Goal: Task Accomplishment & Management: Manage account settings

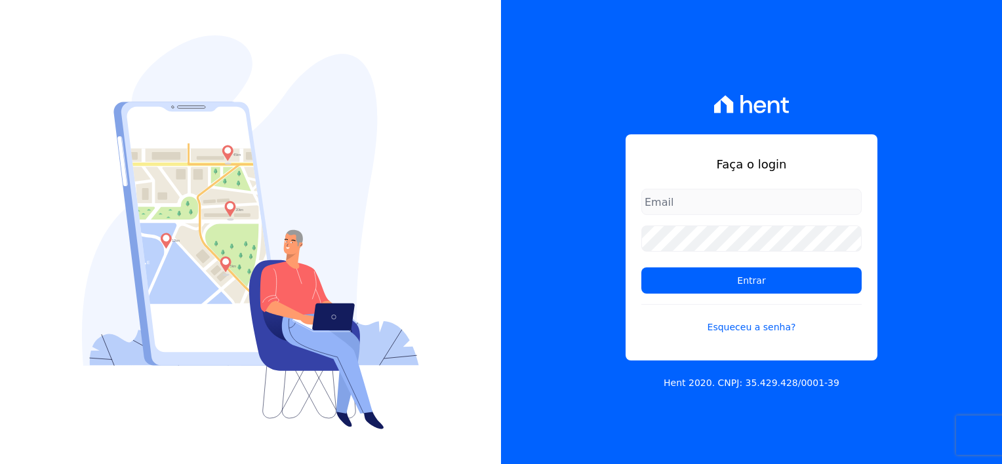
click at [666, 210] on input "email" at bounding box center [751, 202] width 220 height 26
type input "[EMAIL_ADDRESS][DOMAIN_NAME]"
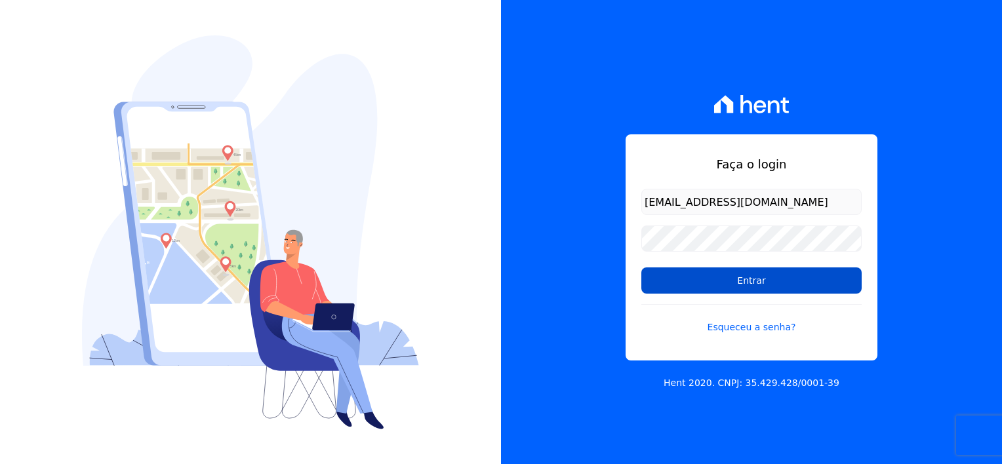
click at [727, 284] on input "Entrar" at bounding box center [751, 280] width 220 height 26
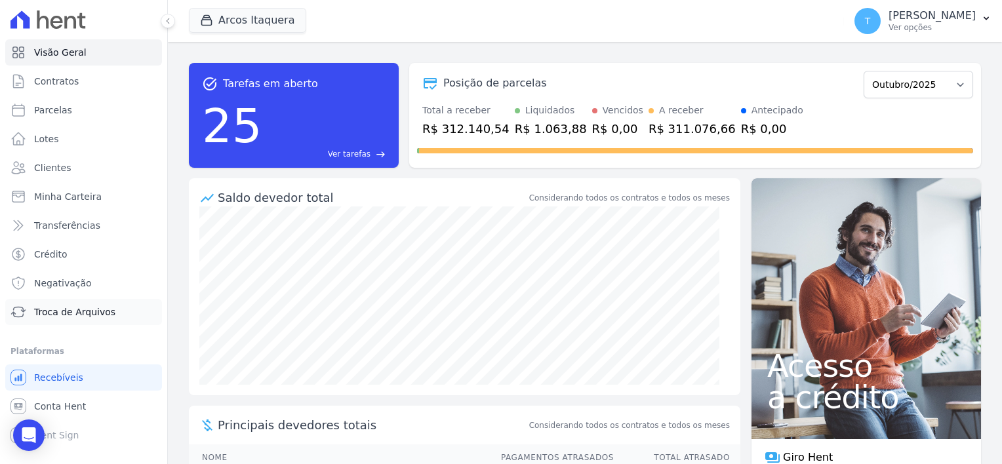
click at [76, 312] on span "Troca de Arquivos" at bounding box center [74, 311] width 81 height 13
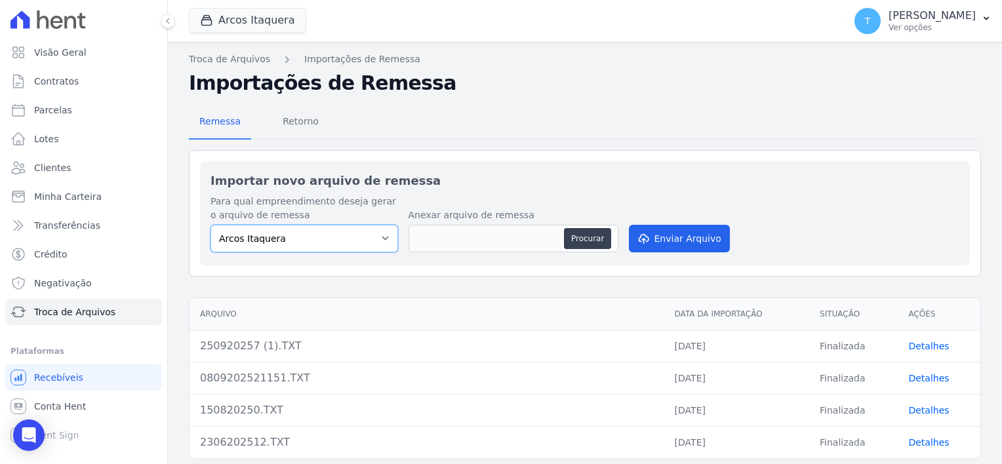
click at [380, 237] on select "Arcos Itaquera" at bounding box center [303, 239] width 187 height 28
click at [222, 21] on button "Arcos Itaquera" at bounding box center [247, 20] width 117 height 25
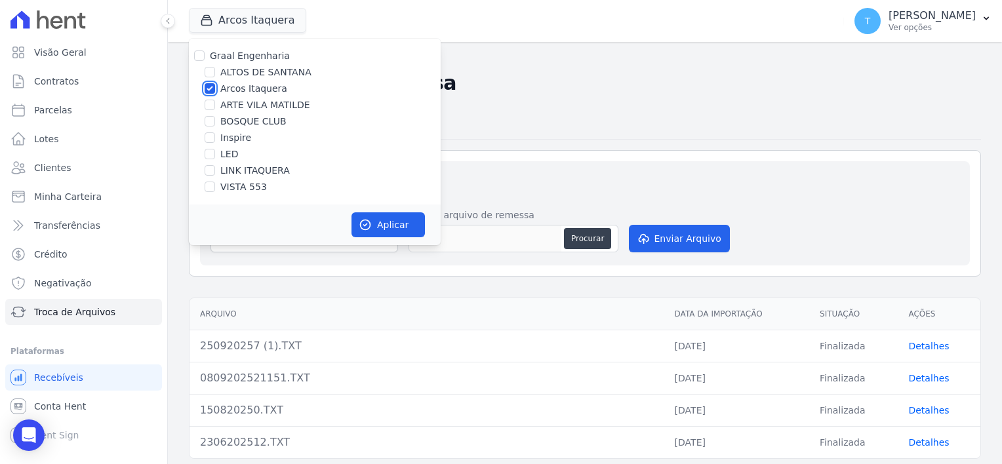
click at [211, 87] on input "Arcos Itaquera" at bounding box center [210, 88] width 10 height 10
checkbox input "false"
click at [208, 170] on input "LINK ITAQUERA" at bounding box center [210, 170] width 10 height 10
checkbox input "true"
click at [397, 231] on button "Aplicar" at bounding box center [387, 224] width 73 height 25
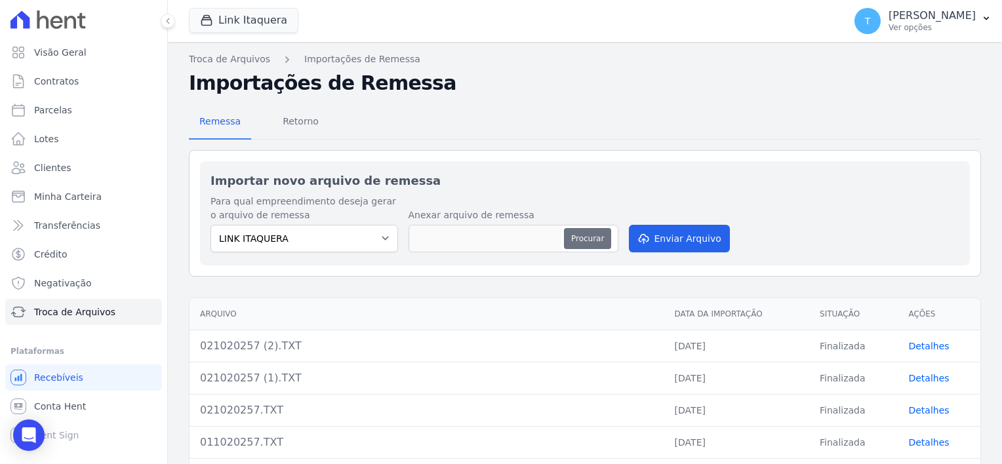
click at [596, 237] on button "Procurar" at bounding box center [587, 238] width 47 height 21
type input "031020257.TXT"
click at [674, 239] on button "Enviar Arquivo" at bounding box center [679, 239] width 101 height 28
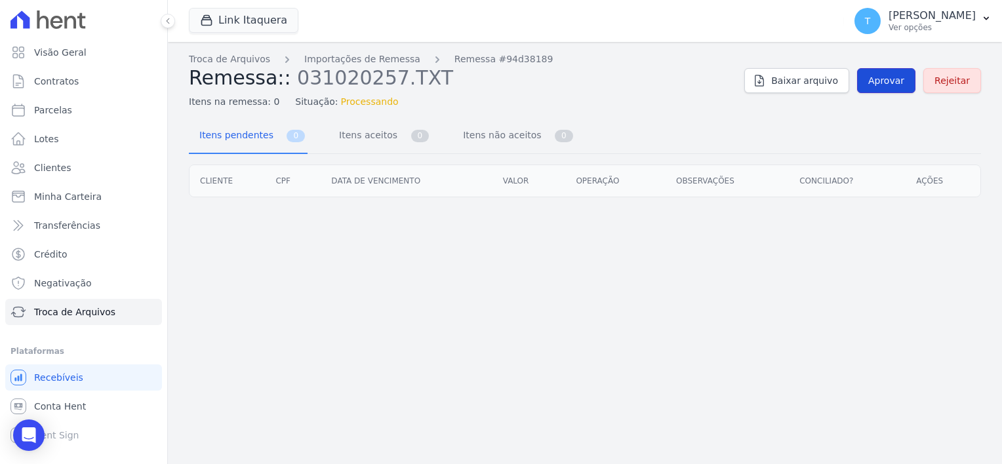
click at [899, 78] on span "Aprovar" at bounding box center [886, 80] width 36 height 13
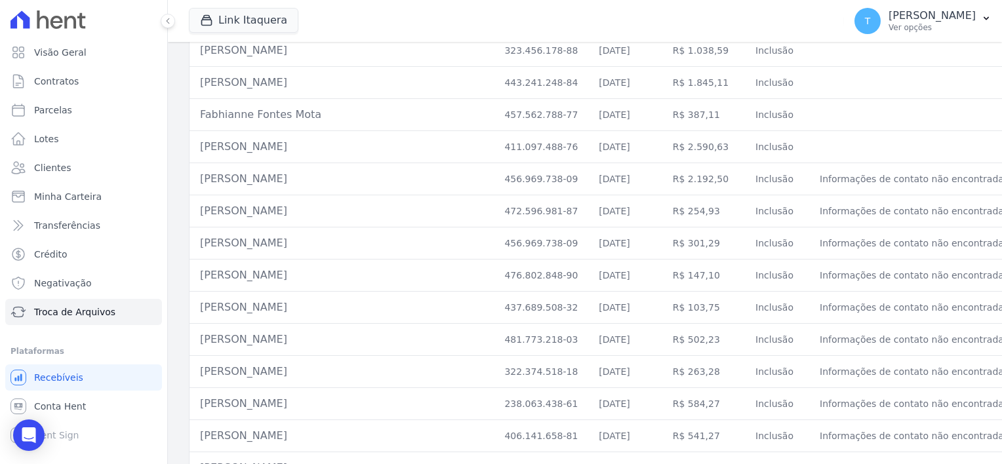
scroll to position [9385, 0]
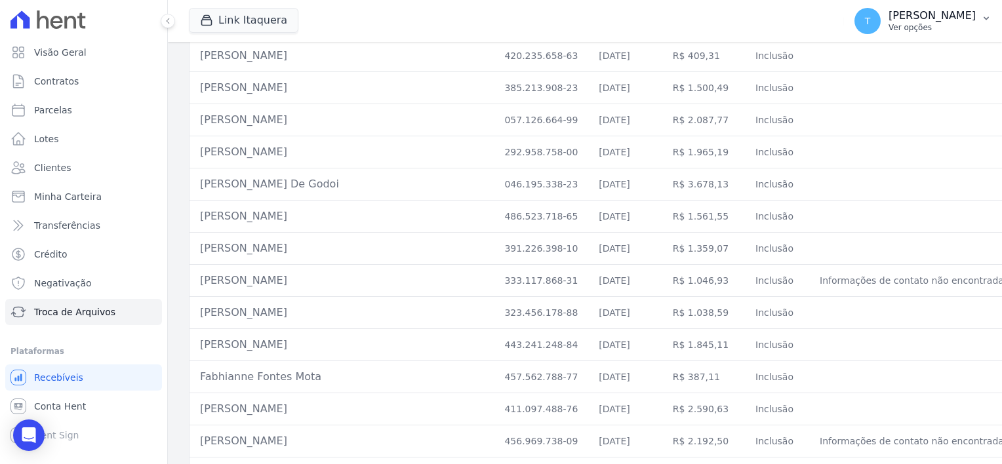
click at [979, 18] on button "T Thayna Andrade de Freitas Ver opções" at bounding box center [923, 21] width 158 height 37
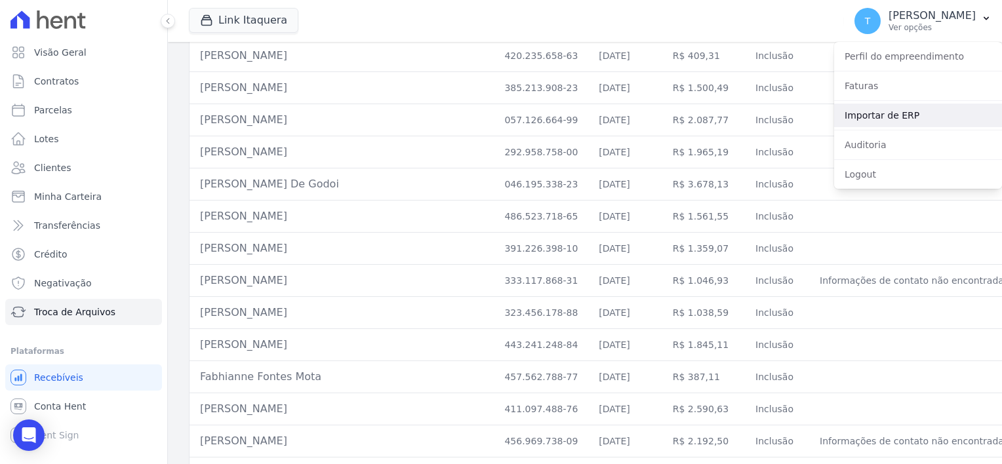
click at [903, 114] on link "Importar de ERP" at bounding box center [918, 116] width 168 height 24
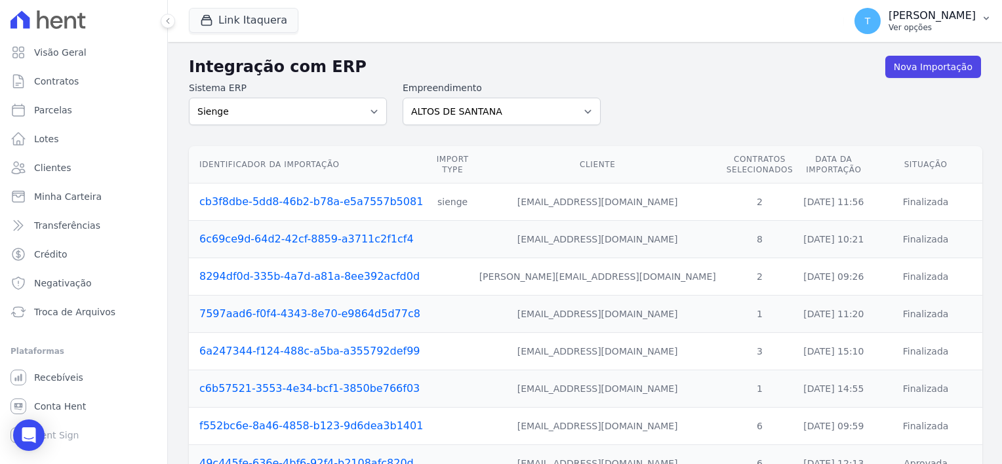
click at [931, 31] on p "Ver opções" at bounding box center [931, 27] width 87 height 10
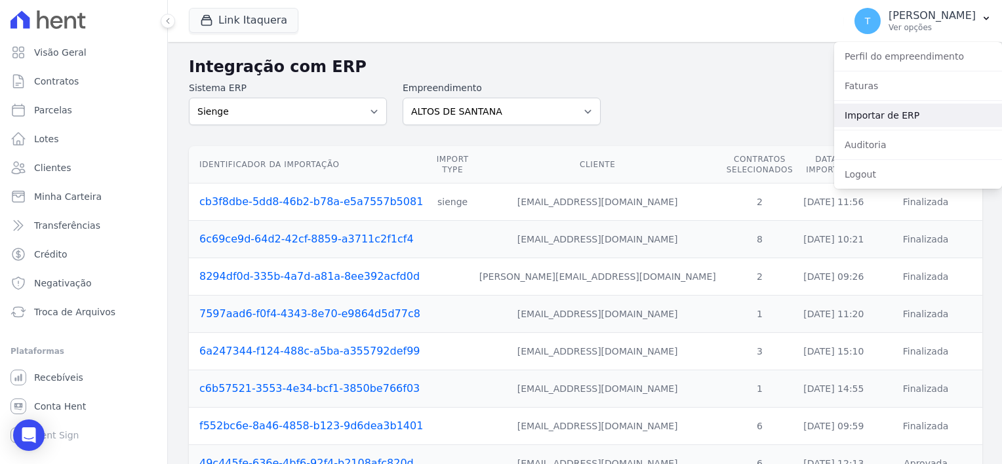
click at [888, 115] on link "Importar de ERP" at bounding box center [918, 116] width 168 height 24
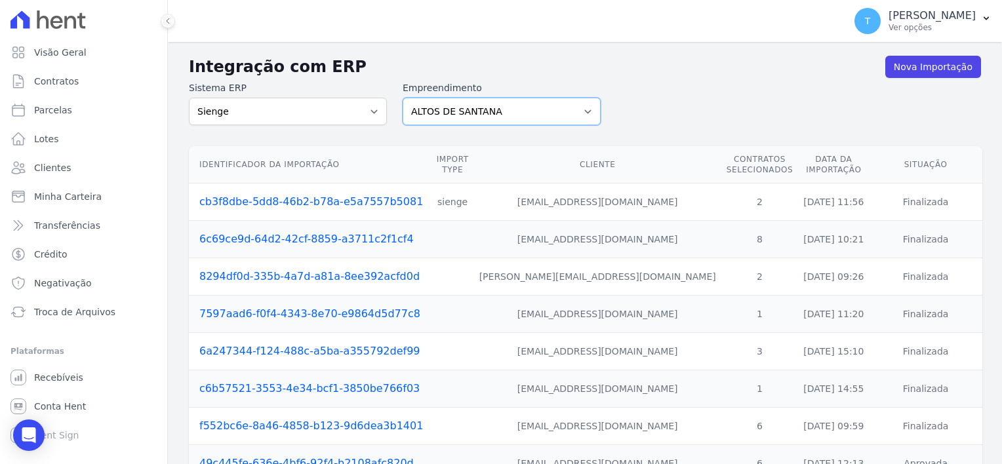
click at [566, 118] on select "ALTOS DE SANTANA Arcos Itaquera ARTE VILA MATILDE BOSQUE CLUB Inspire LED LINK …" at bounding box center [501, 112] width 198 height 28
select select "798d34ef-1a76-4a01-aecd-278a2202ade3"
click at [402, 98] on select "ALTOS DE SANTANA Arcos Itaquera ARTE VILA MATILDE BOSQUE CLUB Inspire LED LINK …" at bounding box center [501, 112] width 198 height 28
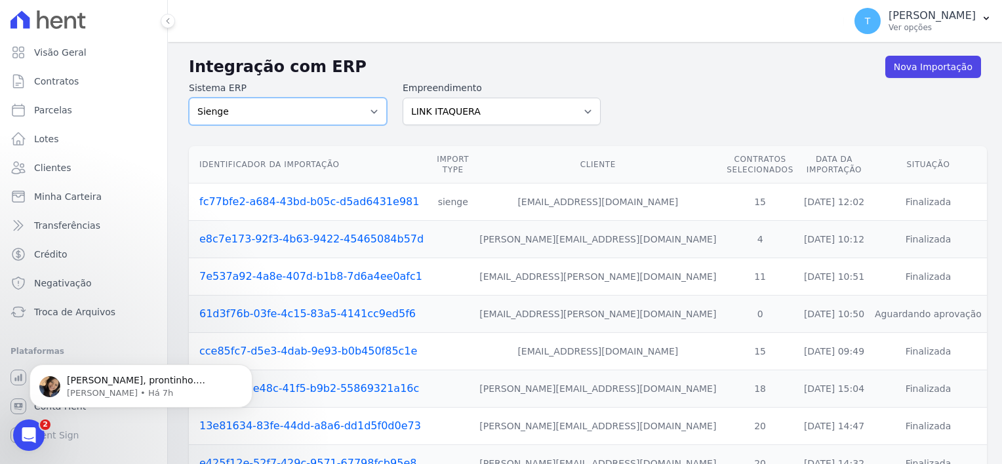
click at [373, 111] on select "Sienge" at bounding box center [288, 112] width 198 height 28
click at [168, 19] on icon at bounding box center [167, 20] width 3 height 5
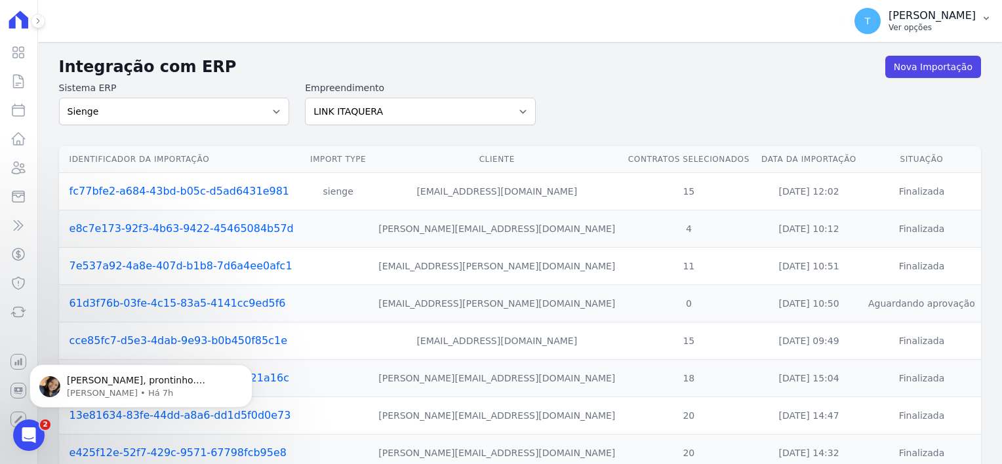
click at [929, 18] on p "[PERSON_NAME]" at bounding box center [931, 15] width 87 height 13
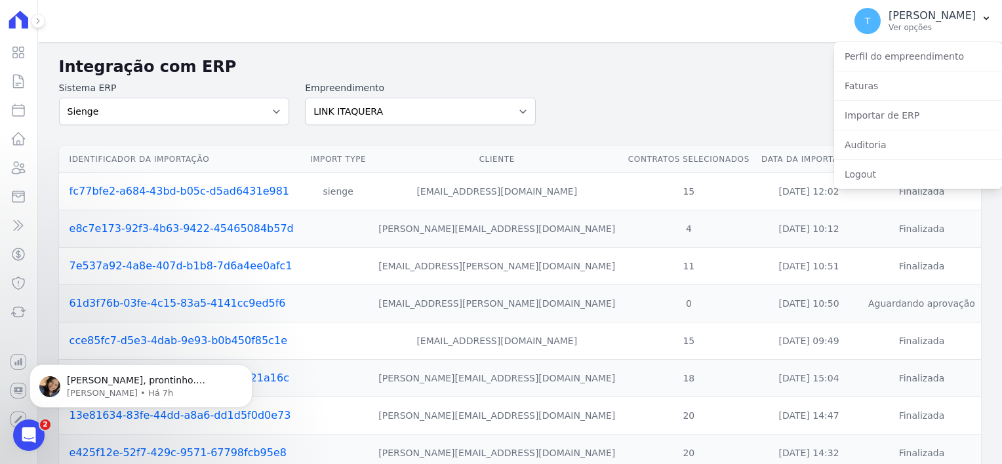
click at [685, 100] on div "Sistema ERP Sienge Empreendimento ALTOS DE SANTANA Arcos Itaquera ARTE VILA MAT…" at bounding box center [520, 103] width 922 height 44
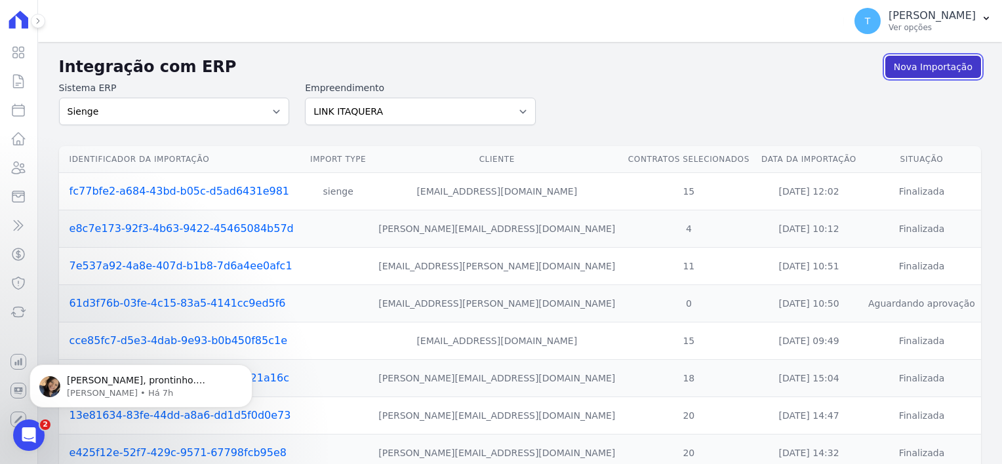
click at [910, 68] on link "Nova Importação" at bounding box center [933, 67] width 96 height 22
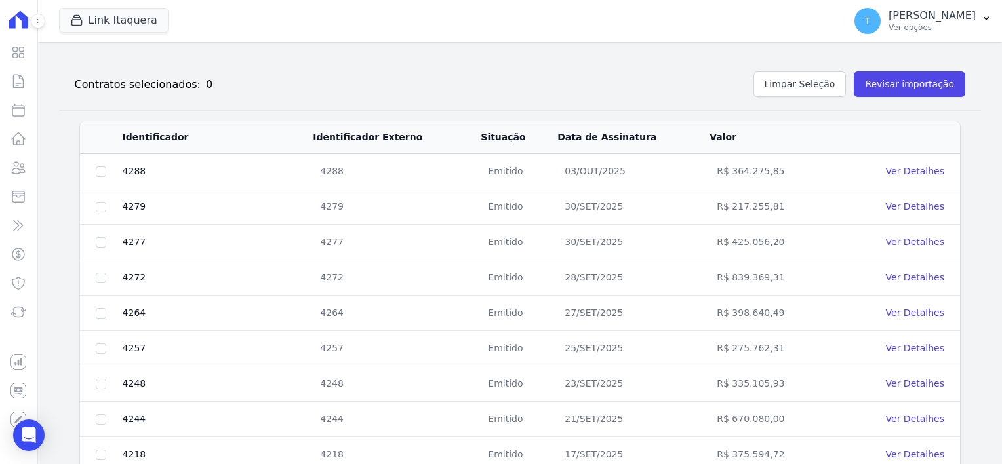
scroll to position [136, 0]
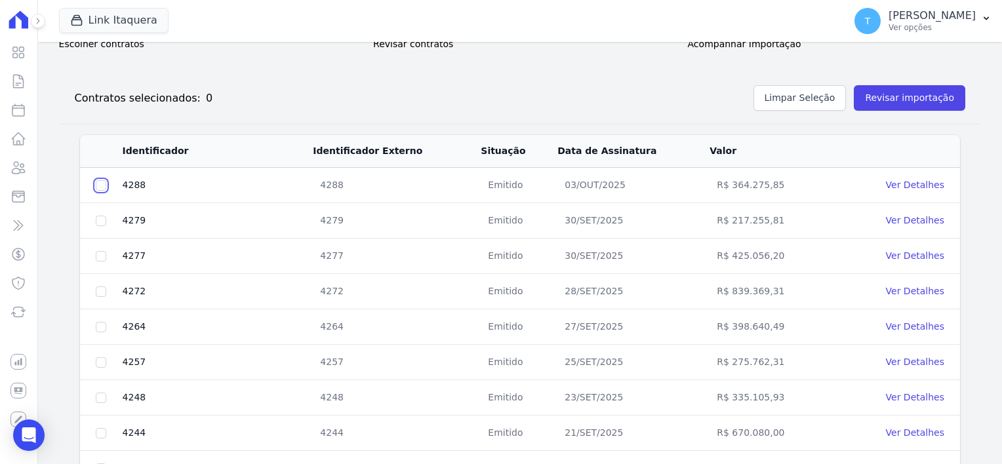
click at [103, 184] on input "checkbox" at bounding box center [101, 185] width 10 height 10
checkbox input "true"
click at [100, 216] on input "checkbox" at bounding box center [101, 221] width 10 height 10
checkbox input "true"
click at [100, 254] on input "checkbox" at bounding box center [101, 256] width 10 height 10
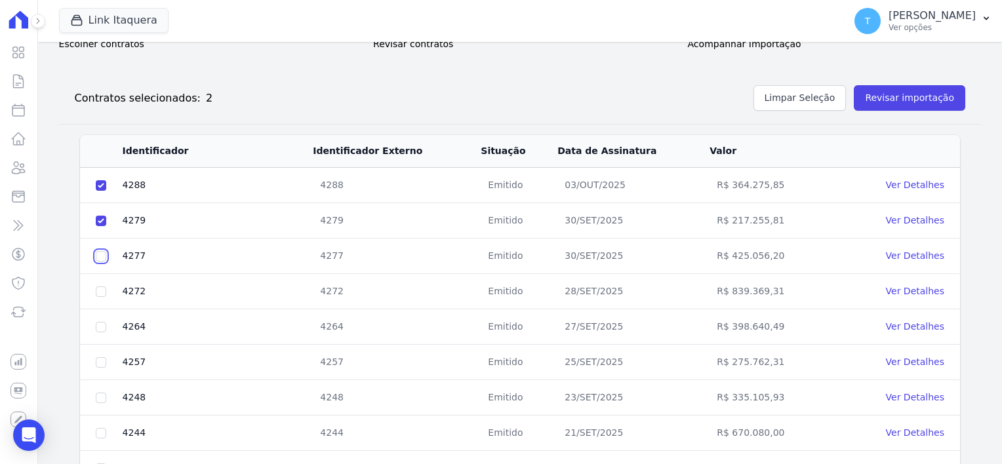
checkbox input "true"
click at [100, 288] on input "checkbox" at bounding box center [101, 291] width 10 height 10
checkbox input "true"
click at [100, 323] on input "checkbox" at bounding box center [101, 327] width 10 height 10
checkbox input "true"
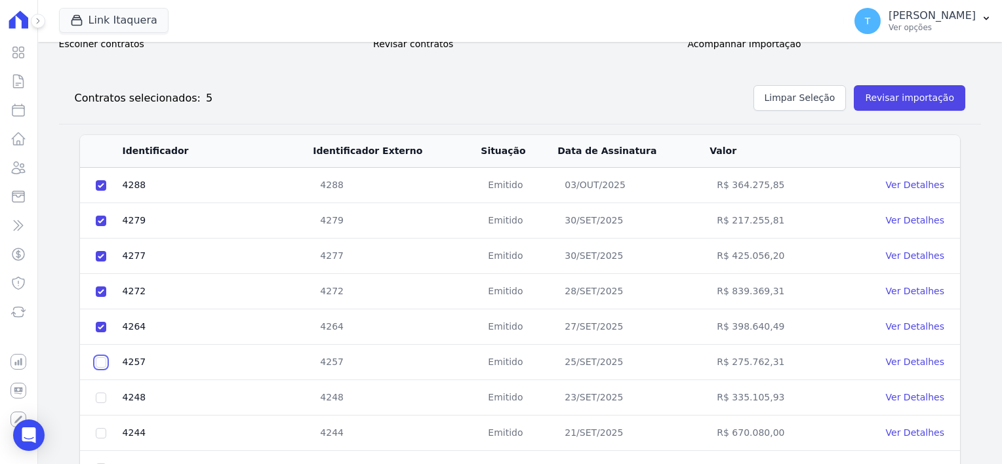
click at [102, 362] on input "checkbox" at bounding box center [101, 362] width 10 height 10
checkbox input "true"
drag, startPoint x: 102, startPoint y: 388, endPoint x: 106, endPoint y: 396, distance: 8.8
click at [102, 388] on td at bounding box center [101, 397] width 42 height 35
click at [102, 396] on input "checkbox" at bounding box center [101, 398] width 10 height 10
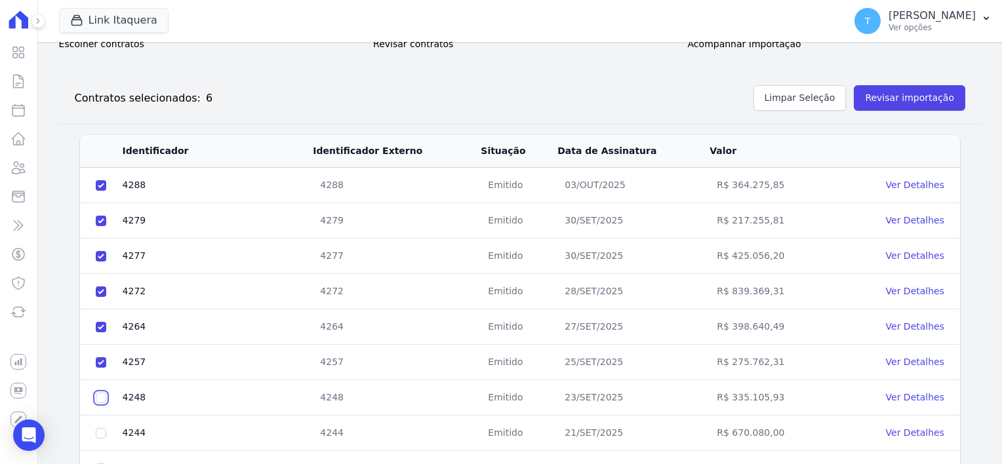
checkbox input "true"
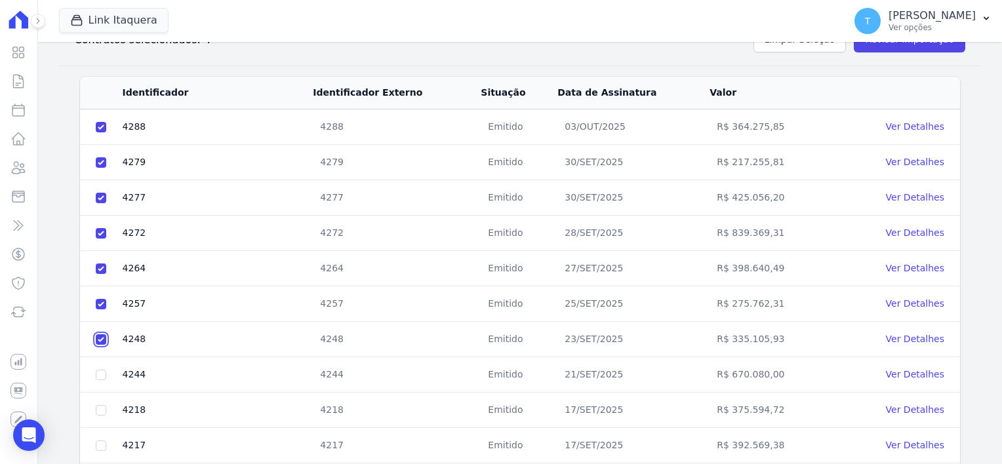
scroll to position [332, 0]
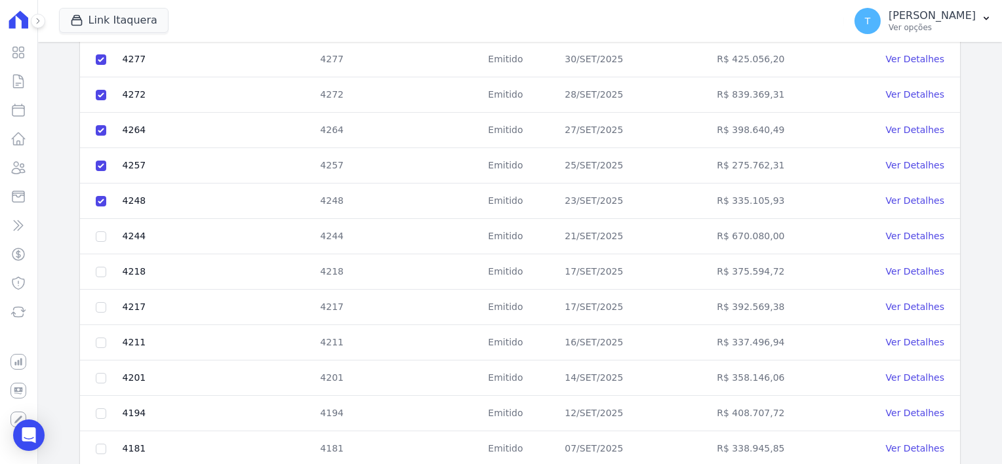
click at [102, 225] on td at bounding box center [101, 236] width 42 height 35
click at [99, 237] on input "checkbox" at bounding box center [101, 236] width 10 height 10
checkbox input "true"
click at [101, 267] on input "checkbox" at bounding box center [101, 272] width 10 height 10
checkbox input "true"
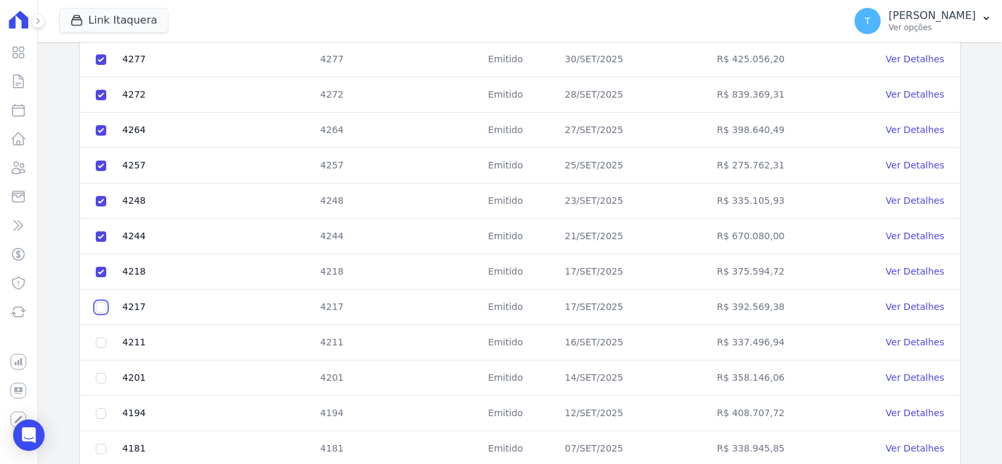
click at [100, 309] on input "checkbox" at bounding box center [101, 307] width 10 height 10
checkbox input "true"
click at [100, 340] on input "checkbox" at bounding box center [101, 343] width 10 height 10
checkbox input "true"
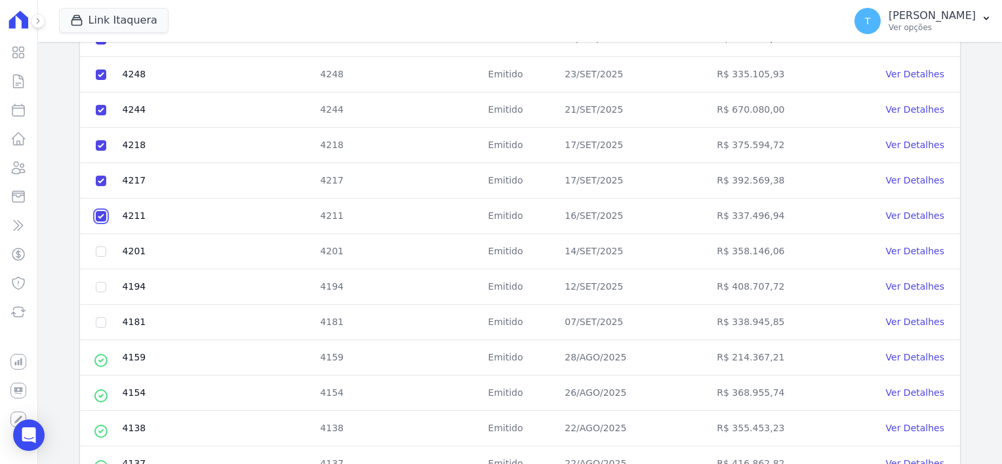
scroll to position [463, 0]
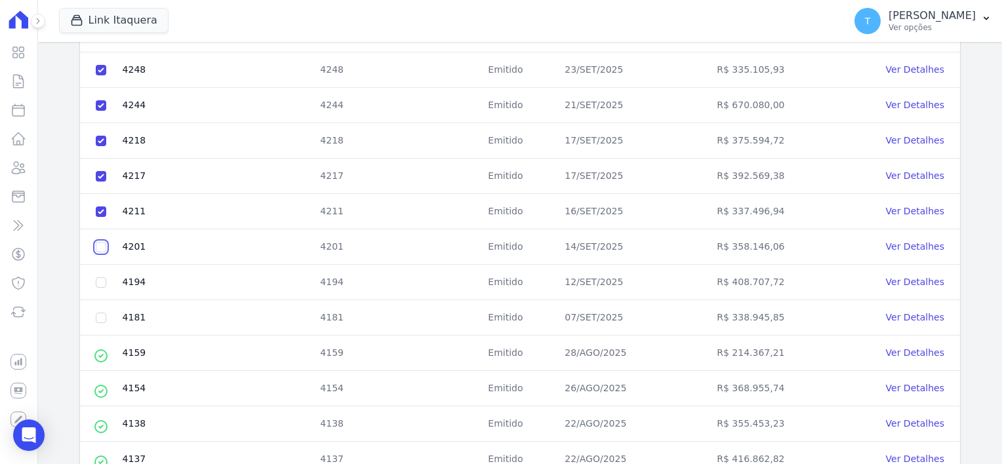
click at [102, 244] on input "checkbox" at bounding box center [101, 247] width 10 height 10
checkbox input "true"
click at [102, 280] on input "checkbox" at bounding box center [101, 282] width 10 height 10
checkbox input "true"
click at [102, 313] on input "checkbox" at bounding box center [101, 318] width 10 height 10
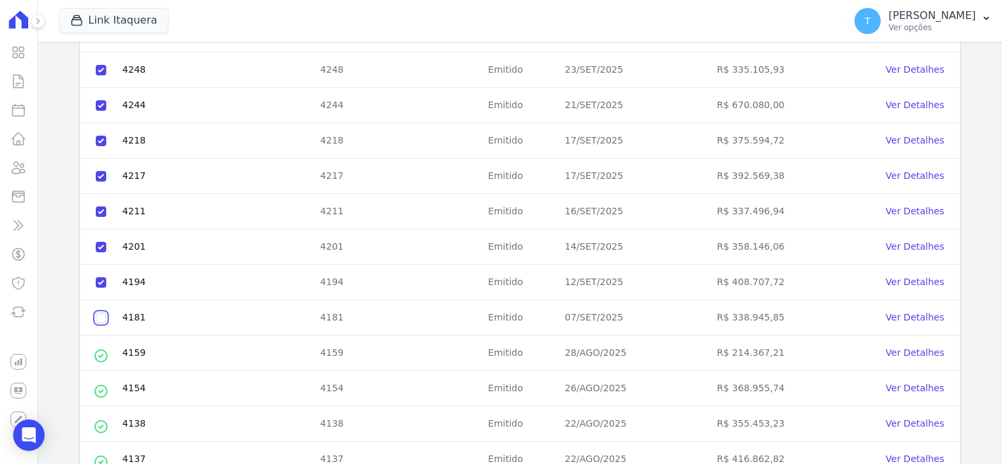
checkbox input "true"
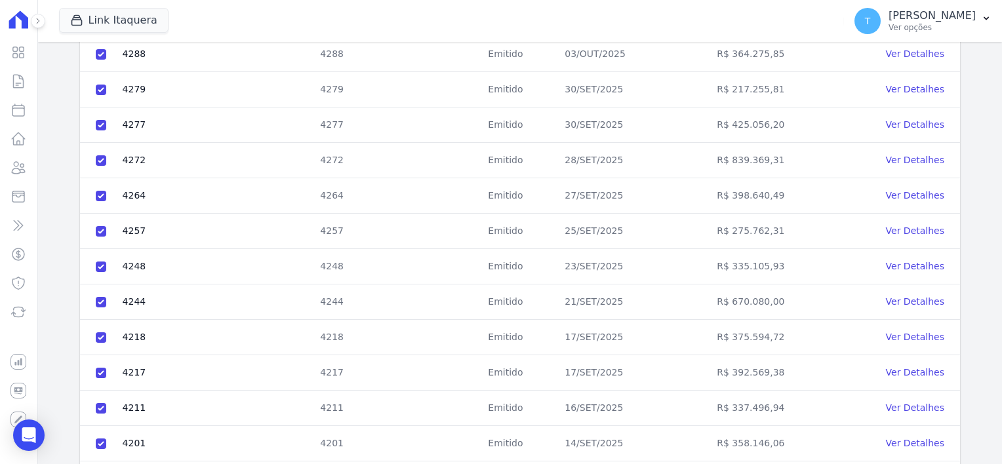
scroll to position [0, 0]
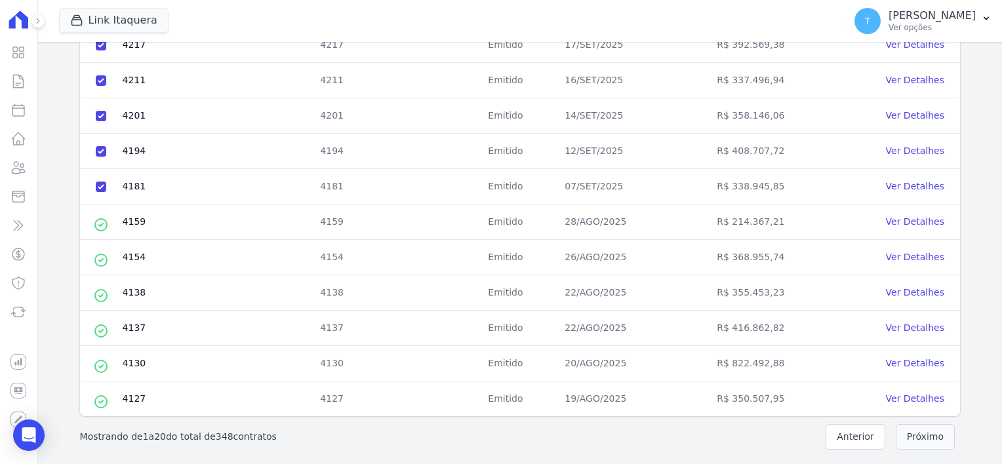
click at [914, 440] on button "Próximo" at bounding box center [924, 437] width 59 height 26
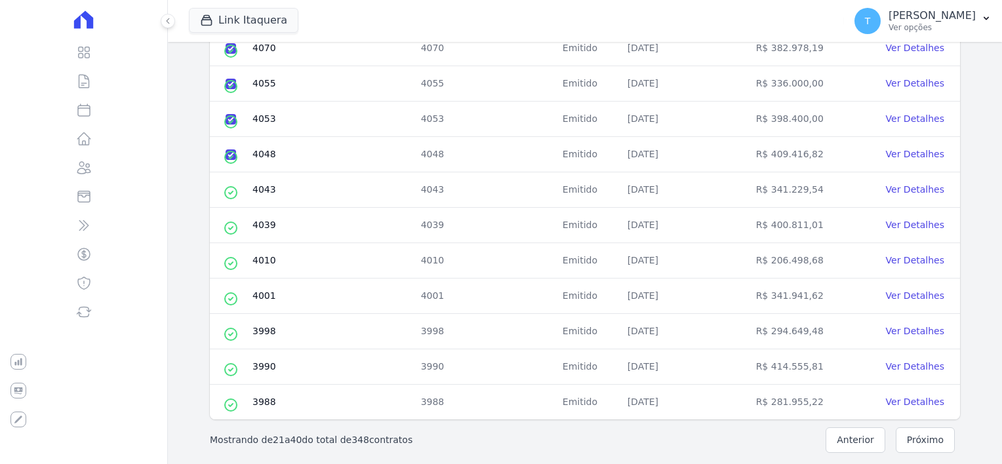
scroll to position [594, 0]
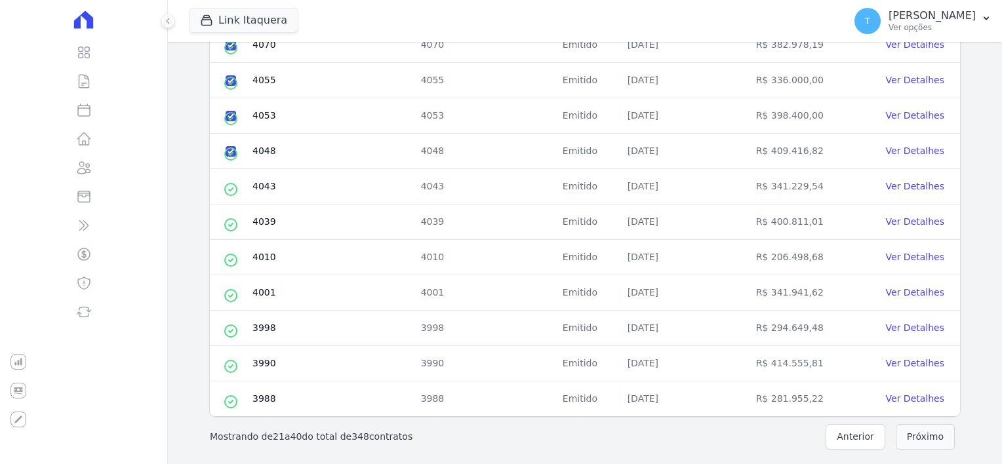
click at [924, 430] on button "Próximo" at bounding box center [924, 437] width 59 height 26
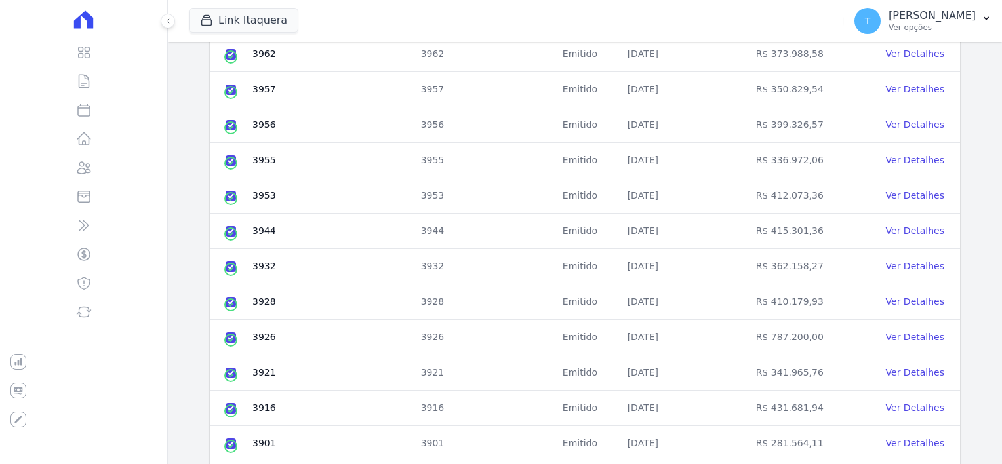
scroll to position [5, 0]
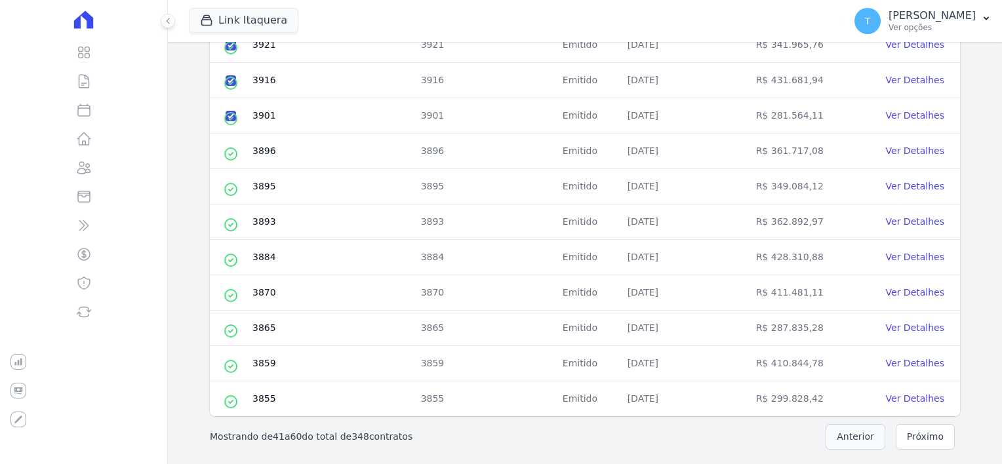
click at [849, 433] on button "Anterior" at bounding box center [855, 437] width 60 height 26
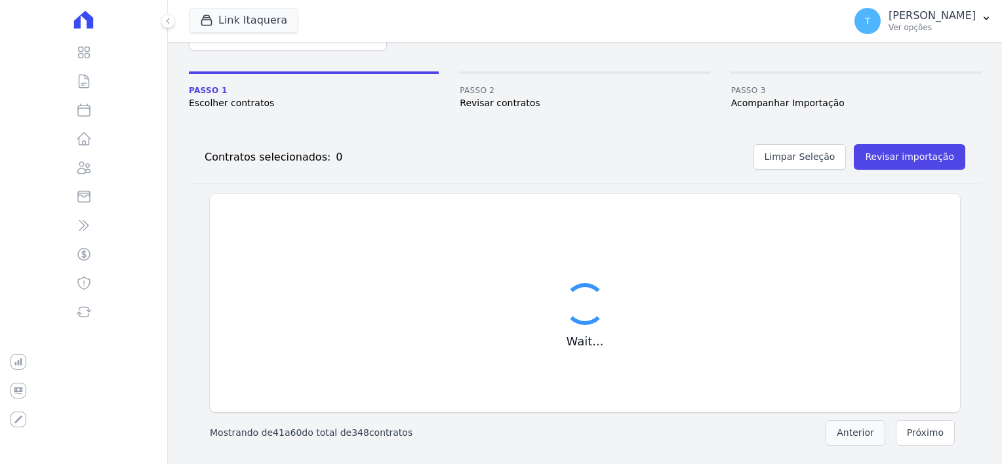
scroll to position [75, 0]
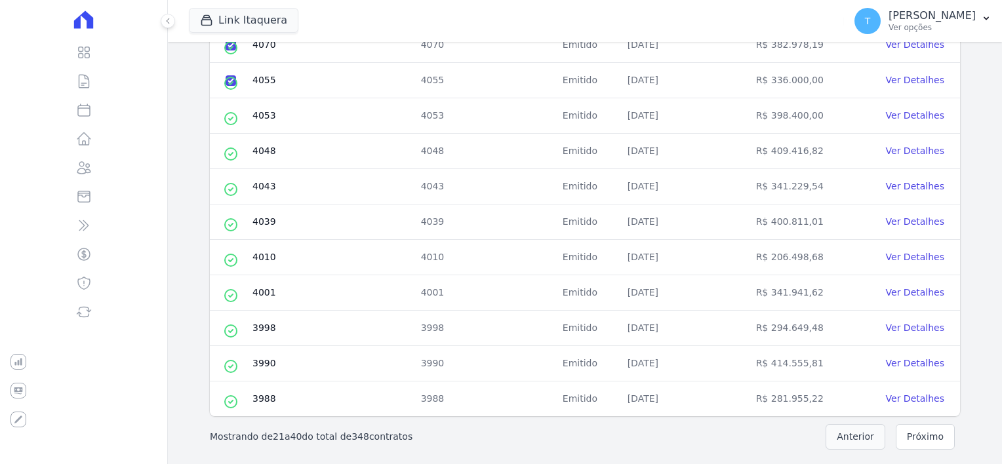
click at [849, 433] on button "Anterior" at bounding box center [855, 437] width 60 height 26
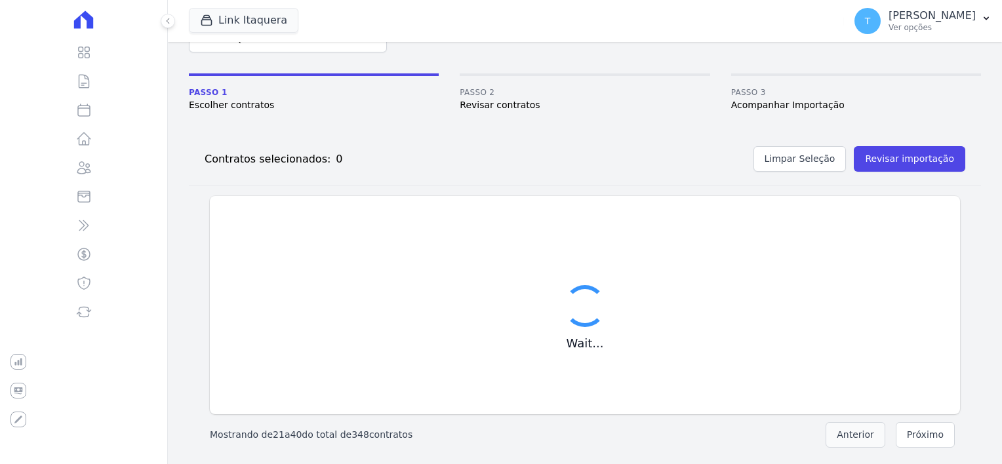
checkbox input "false"
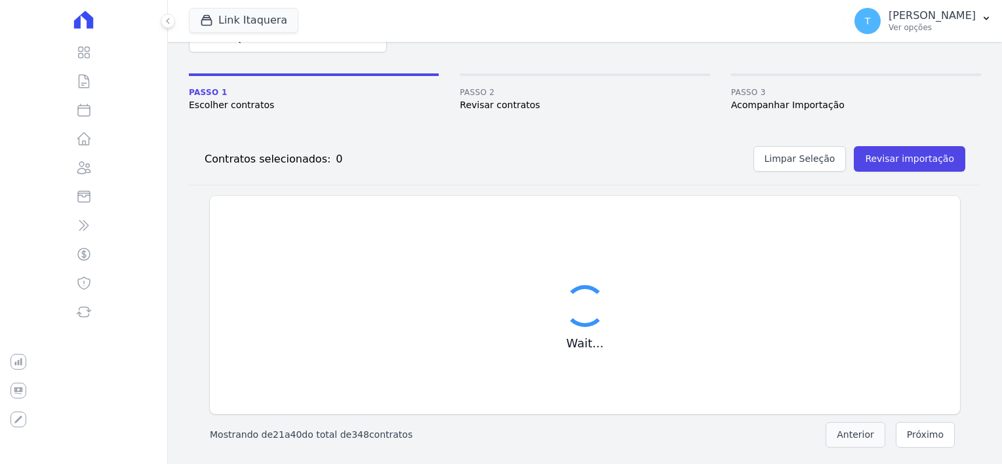
checkbox input "false"
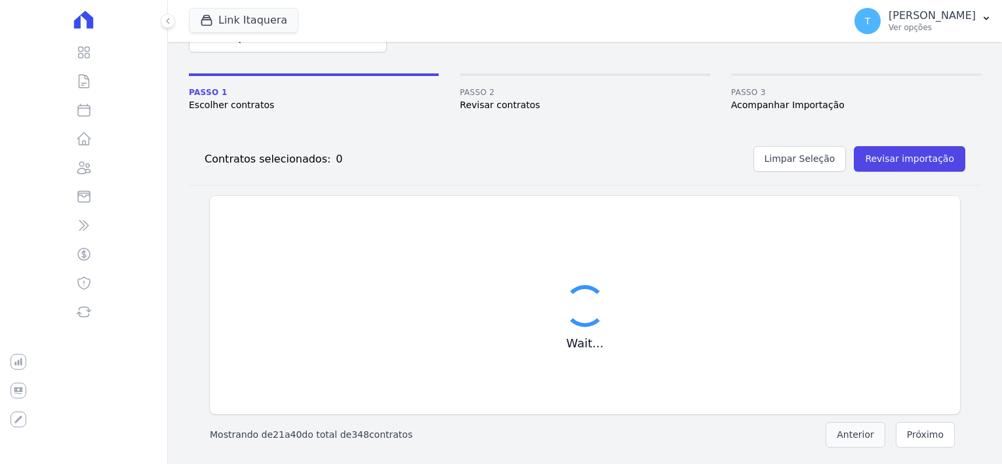
checkbox input "false"
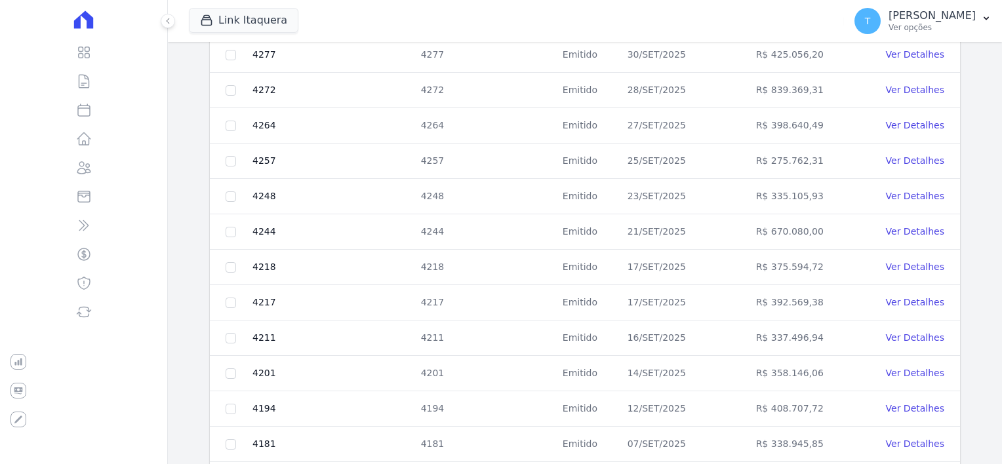
scroll to position [594, 0]
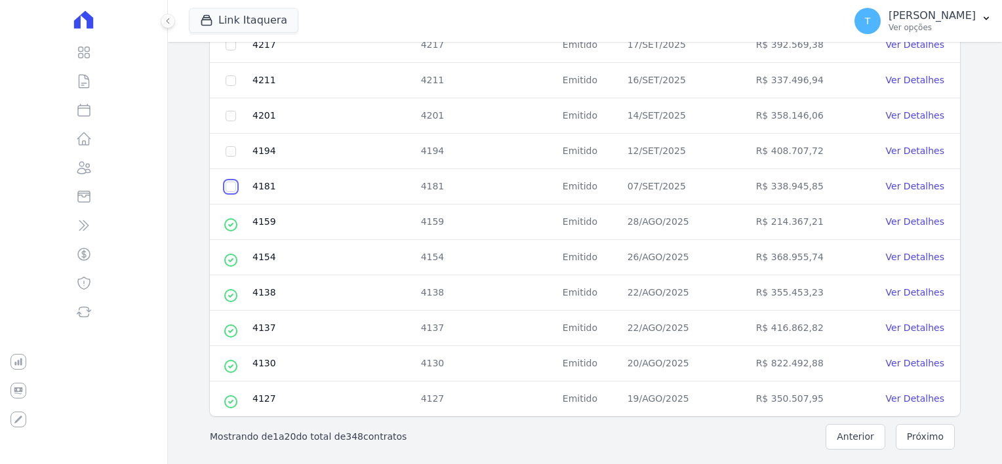
click at [229, 182] on input "checkbox" at bounding box center [230, 187] width 10 height 10
checkbox input "true"
click at [233, 149] on input "checkbox" at bounding box center [230, 151] width 10 height 10
checkbox input "true"
click at [230, 111] on input "checkbox" at bounding box center [230, 116] width 10 height 10
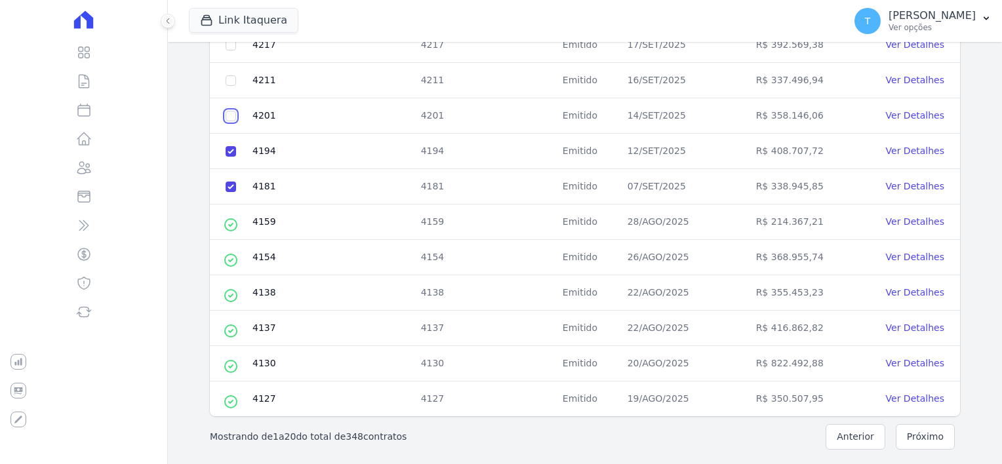
checkbox input "true"
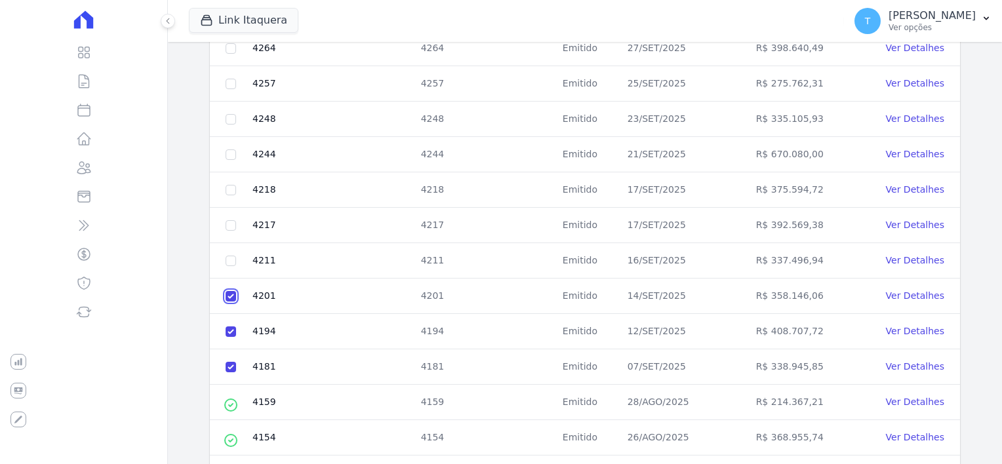
scroll to position [398, 0]
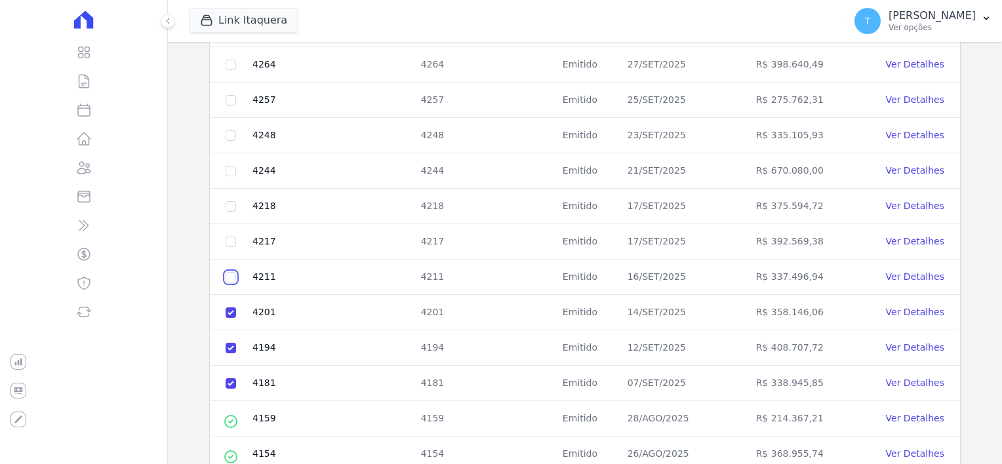
click at [233, 273] on input "checkbox" at bounding box center [230, 277] width 10 height 10
checkbox input "true"
click at [227, 237] on input "checkbox" at bounding box center [230, 242] width 10 height 10
checkbox input "true"
click at [228, 205] on input "checkbox" at bounding box center [230, 206] width 10 height 10
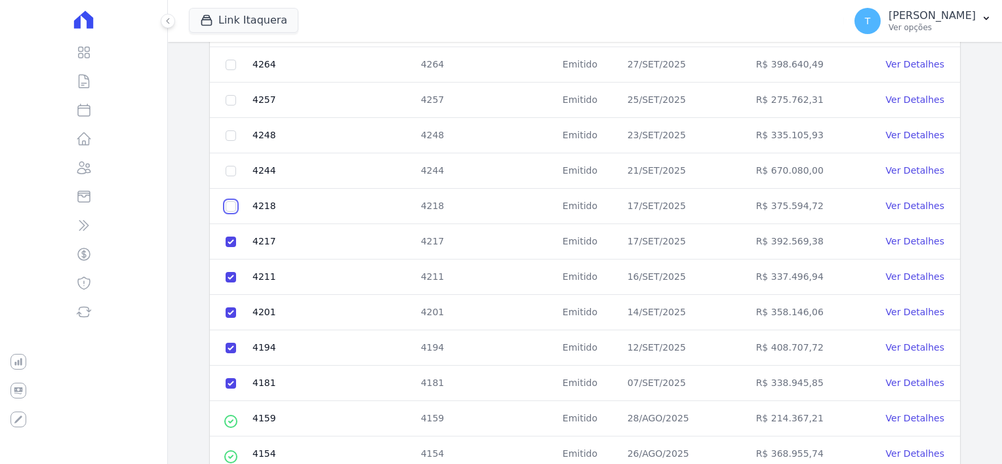
checkbox input "true"
click at [236, 166] on td at bounding box center [231, 170] width 42 height 35
click at [229, 130] on input "checkbox" at bounding box center [230, 135] width 10 height 10
checkbox input "true"
click at [232, 166] on input "checkbox" at bounding box center [230, 171] width 10 height 10
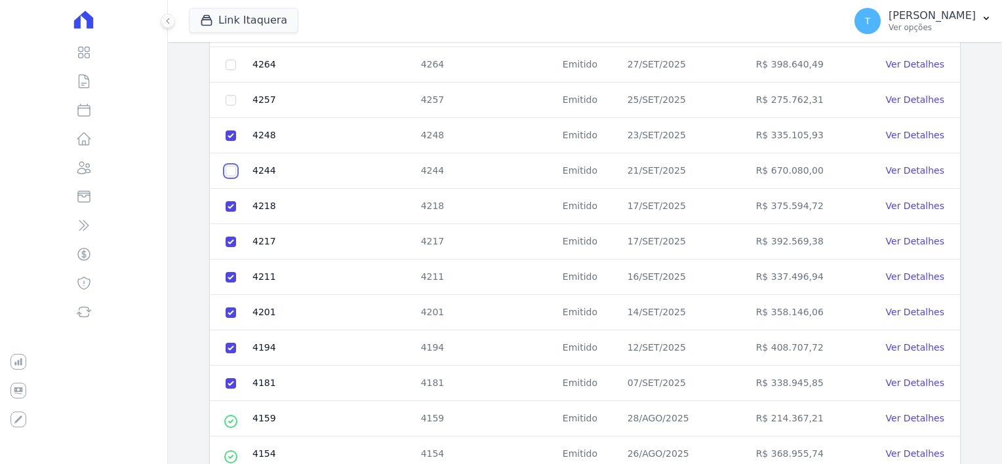
checkbox input "true"
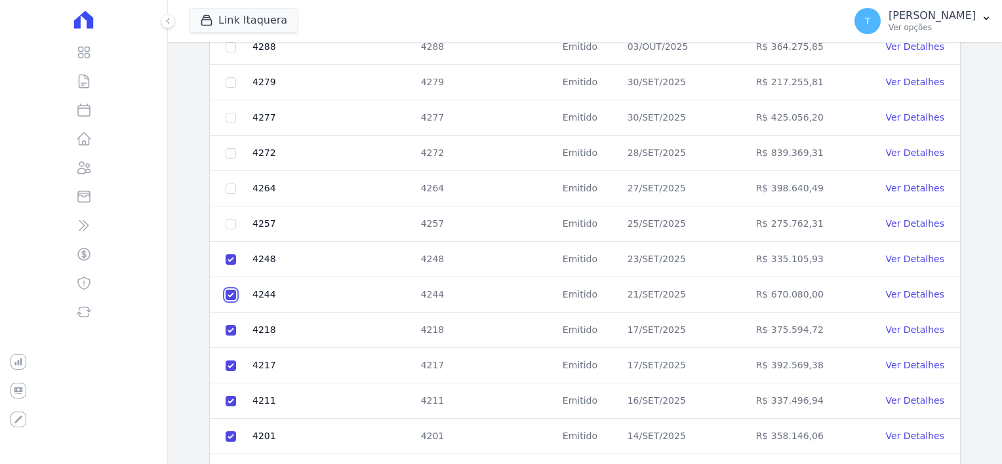
scroll to position [267, 0]
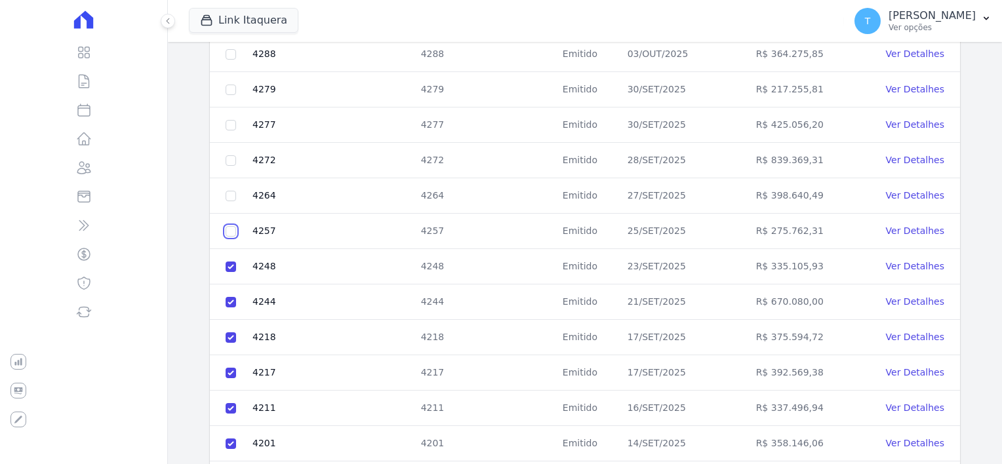
click at [229, 231] on input "checkbox" at bounding box center [230, 231] width 10 height 10
checkbox input "true"
click at [229, 192] on input "checkbox" at bounding box center [230, 196] width 10 height 10
checkbox input "true"
click at [227, 159] on input "checkbox" at bounding box center [230, 160] width 10 height 10
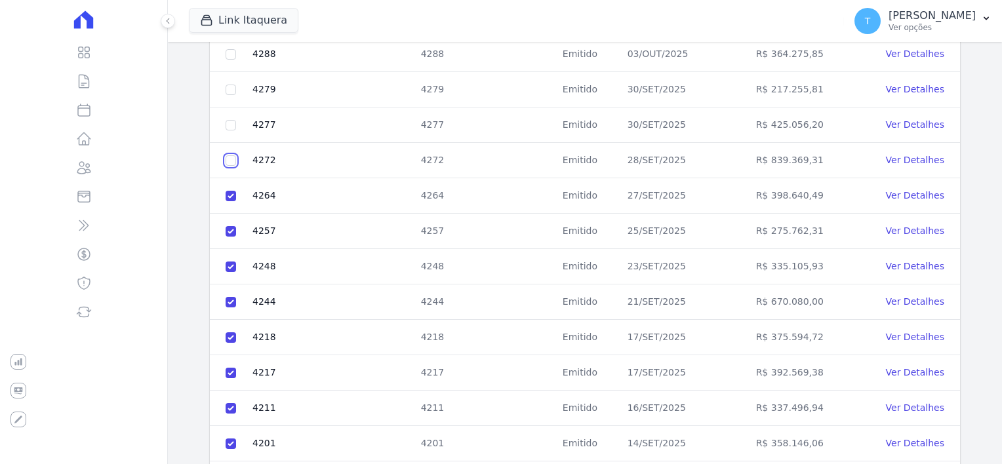
checkbox input "true"
click at [229, 128] on input "checkbox" at bounding box center [230, 125] width 10 height 10
checkbox input "true"
drag, startPoint x: 232, startPoint y: 90, endPoint x: 235, endPoint y: 115, distance: 25.1
click at [232, 90] on input "checkbox" at bounding box center [230, 90] width 10 height 10
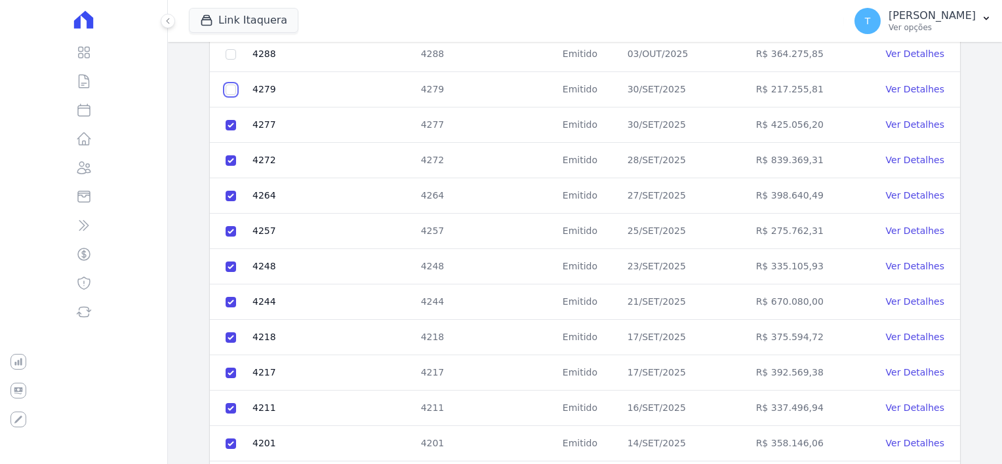
checkbox input "true"
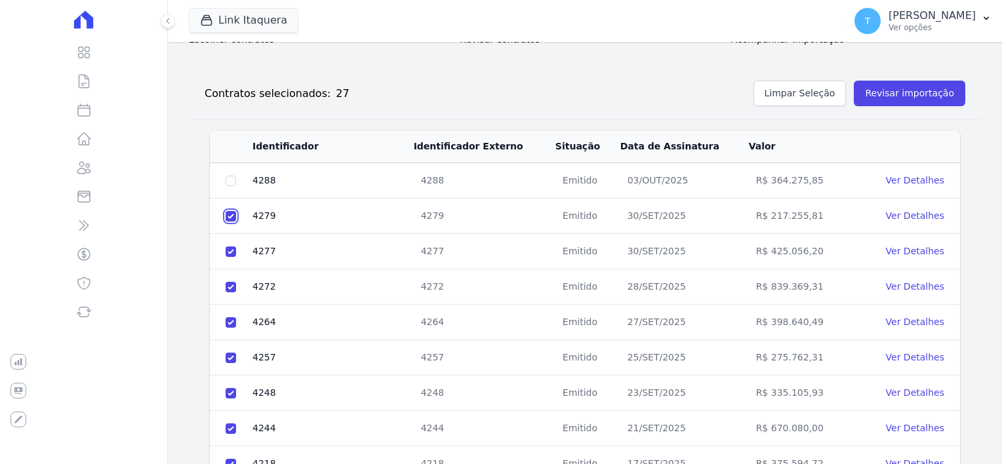
scroll to position [136, 0]
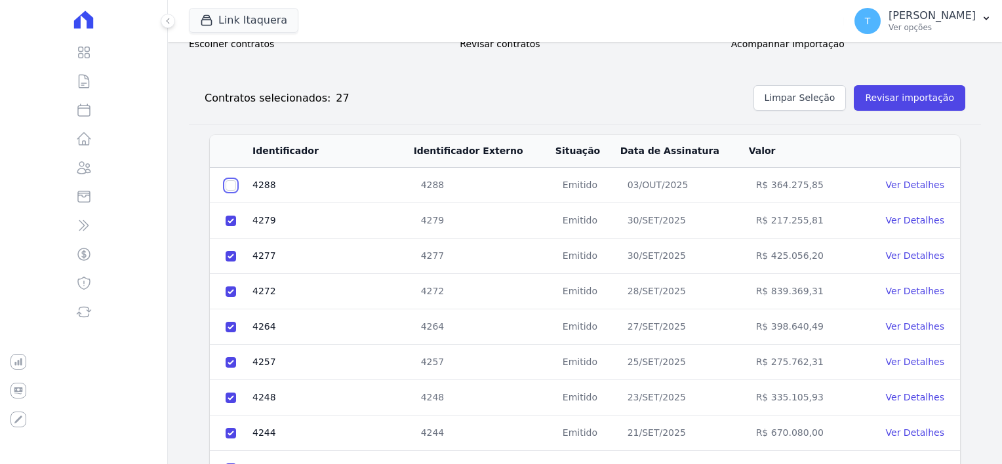
click at [231, 186] on input "checkbox" at bounding box center [230, 185] width 10 height 10
checkbox input "true"
click at [894, 94] on button "Revisar importação" at bounding box center [908, 98] width 111 height 26
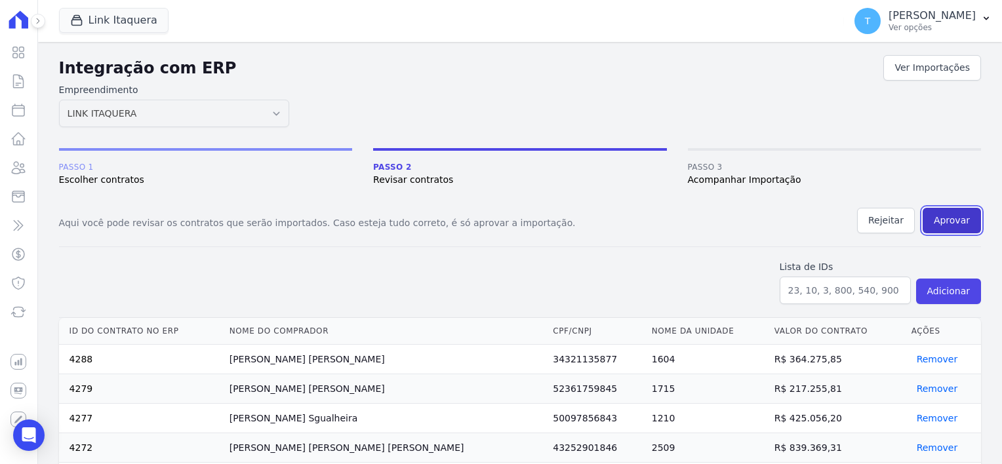
click at [938, 212] on button "Aprovar" at bounding box center [951, 221] width 58 height 26
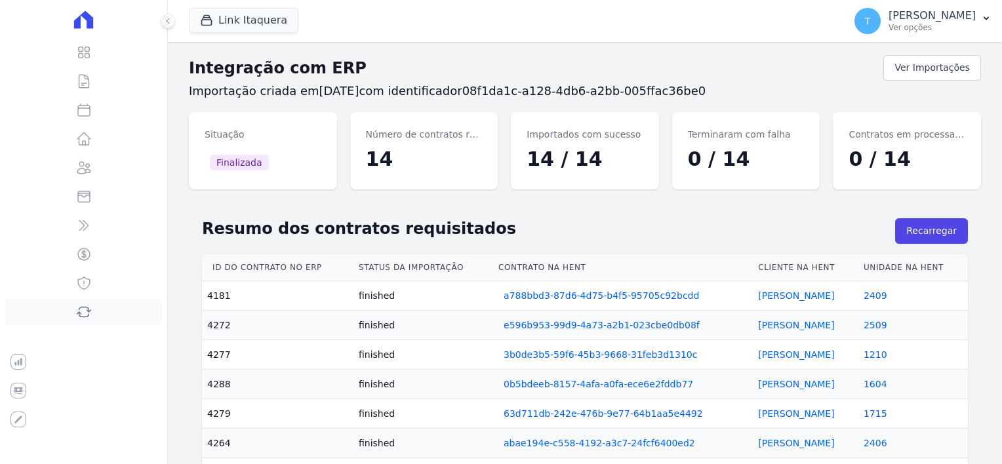
click at [81, 315] on icon at bounding box center [84, 312] width 16 height 16
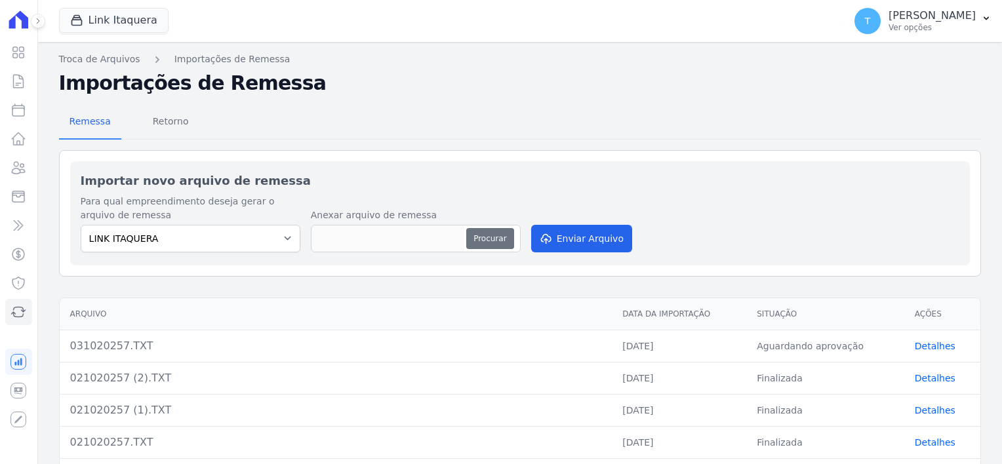
click at [492, 244] on button "Procurar" at bounding box center [489, 238] width 47 height 21
type input "031020257.TXT"
click at [572, 241] on button "Enviar Arquivo" at bounding box center [581, 239] width 101 height 28
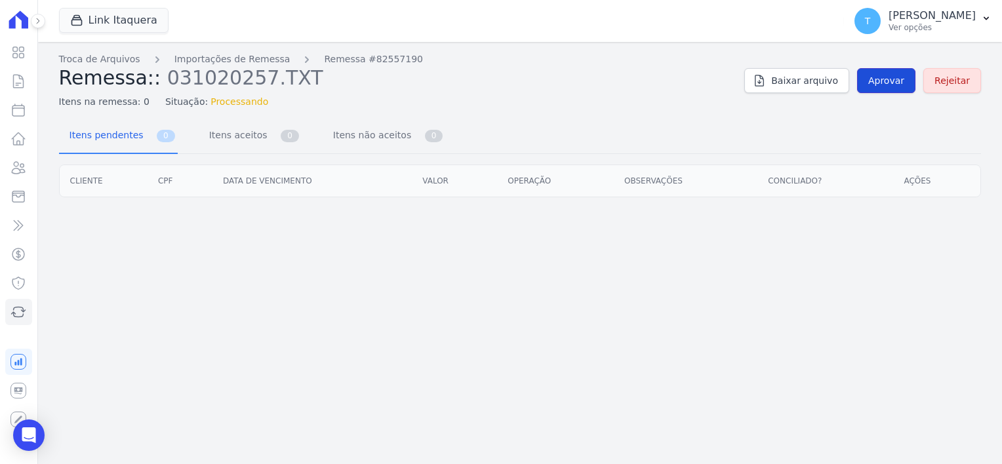
click at [885, 81] on span "Aprovar" at bounding box center [886, 80] width 36 height 13
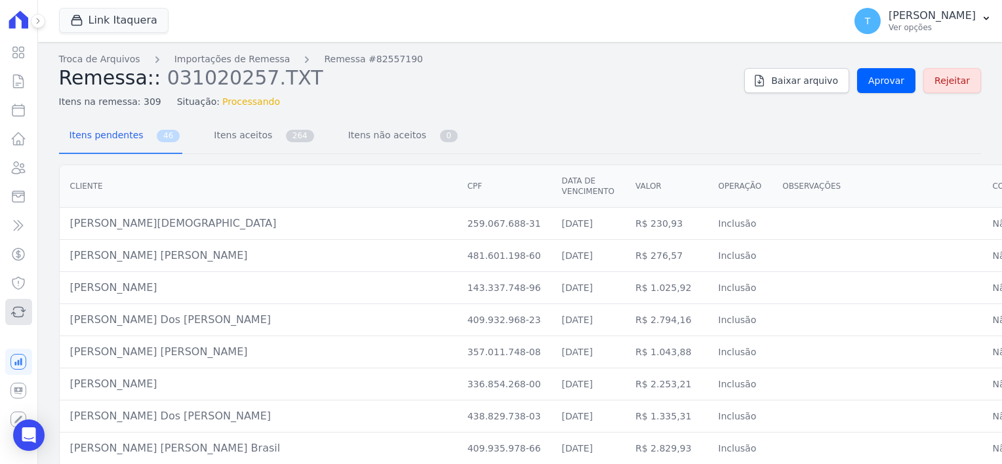
click at [22, 312] on icon at bounding box center [18, 312] width 16 height 16
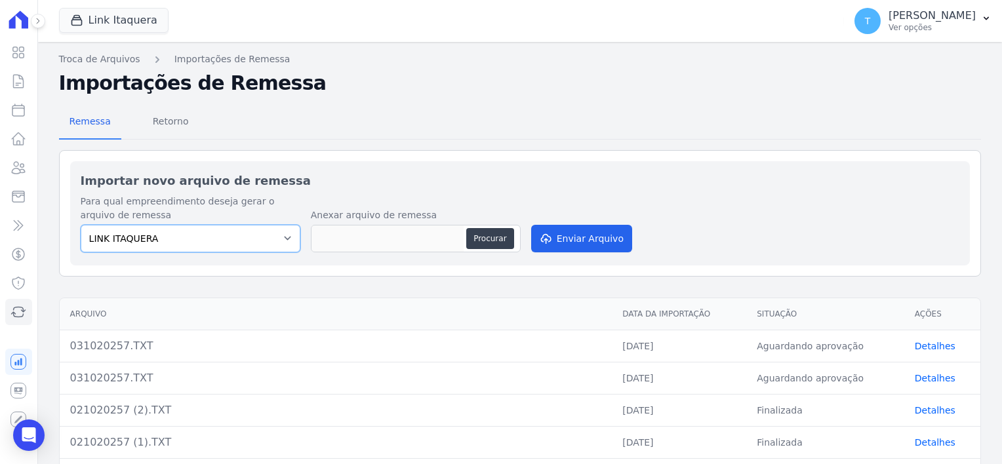
click at [288, 236] on select "LINK ITAQUERA" at bounding box center [191, 239] width 220 height 28
click at [133, 20] on button "Link Itaquera" at bounding box center [113, 20] width 109 height 25
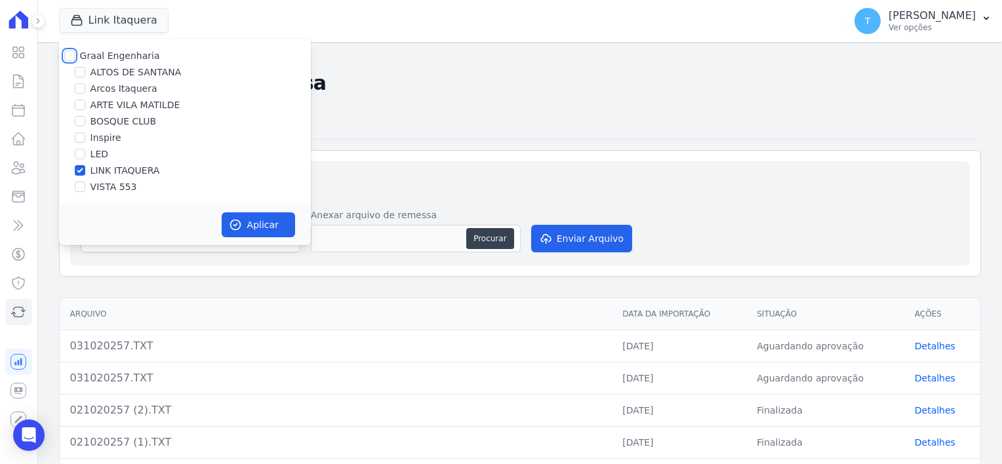
click at [69, 54] on input "Graal Engenharia" at bounding box center [69, 55] width 10 height 10
checkbox input "true"
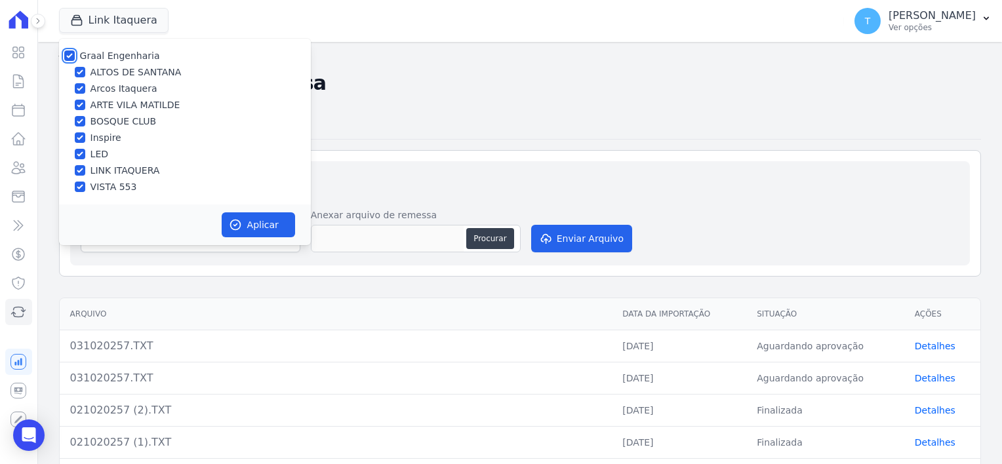
checkbox input "true"
click at [69, 54] on input "Graal Engenharia" at bounding box center [69, 55] width 10 height 10
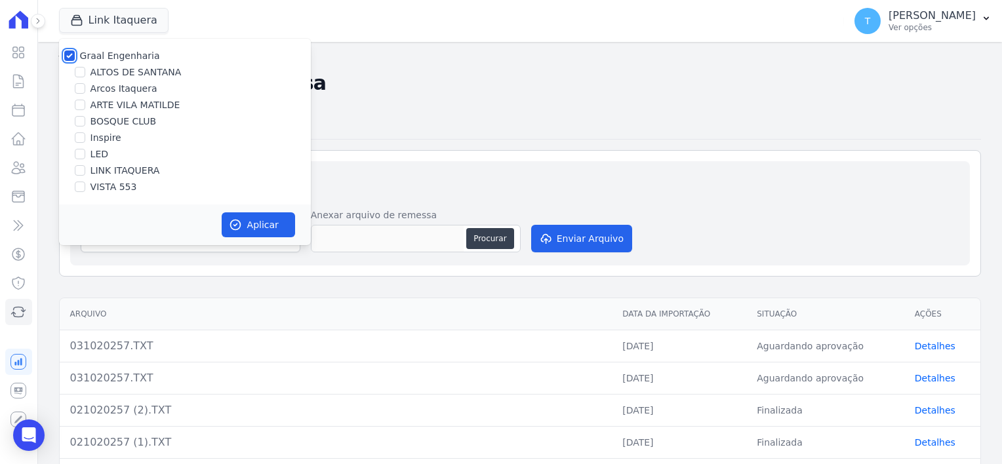
checkbox input "false"
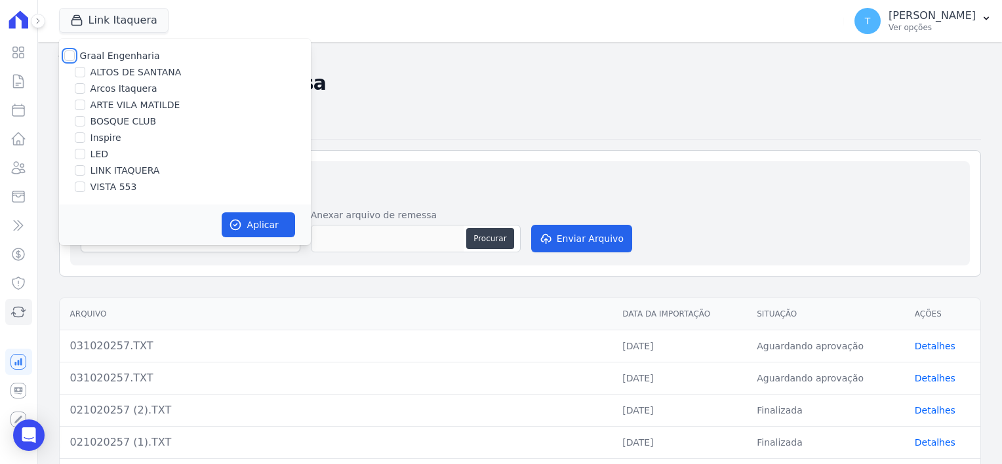
checkbox input "false"
click at [79, 138] on input "Inspire" at bounding box center [80, 137] width 10 height 10
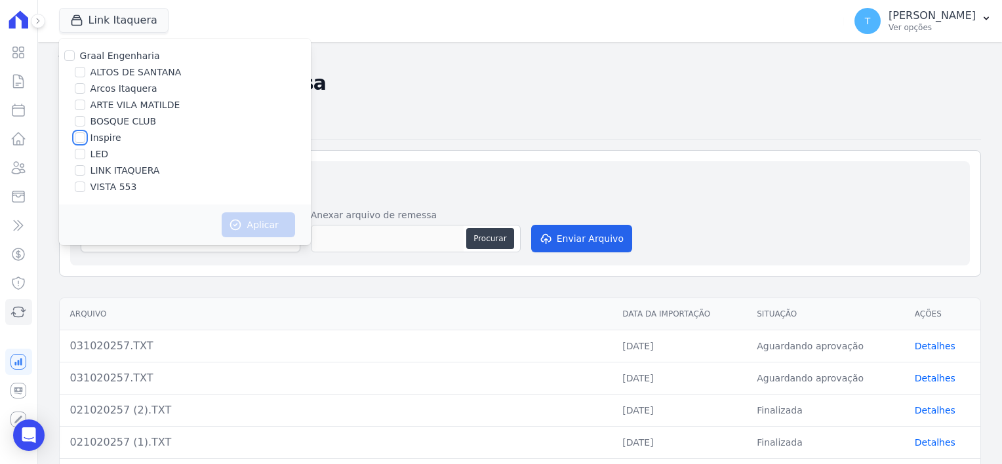
checkbox input "true"
click at [243, 225] on button "Aplicar" at bounding box center [258, 224] width 73 height 25
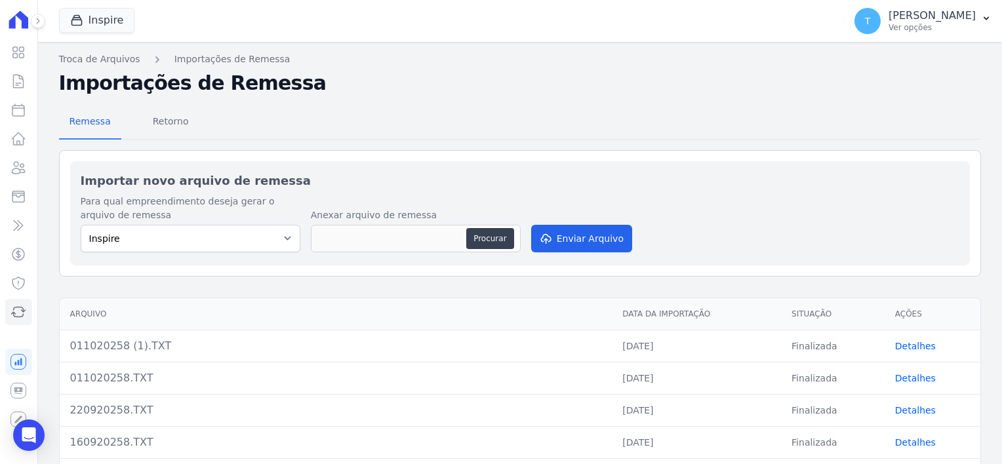
click at [514, 241] on div "Procurar" at bounding box center [491, 238] width 51 height 21
click at [507, 241] on button "Procurar" at bounding box center [489, 238] width 47 height 21
type input "031020258.TXT"
click at [572, 241] on button "Enviar Arquivo" at bounding box center [581, 239] width 101 height 28
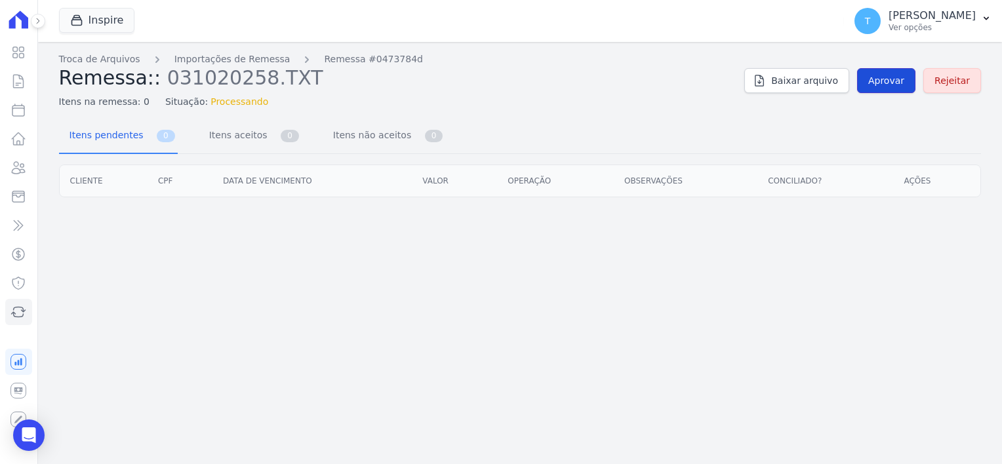
click at [876, 83] on span "Aprovar" at bounding box center [886, 80] width 36 height 13
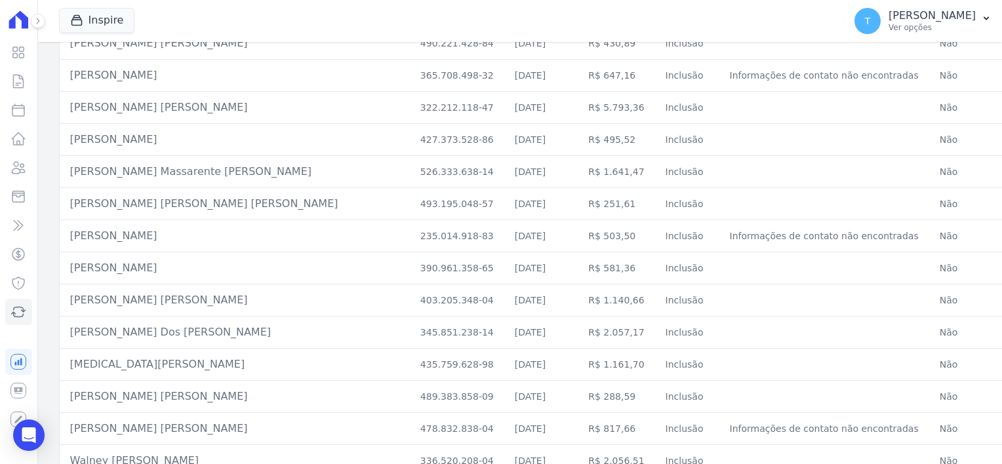
scroll to position [88, 0]
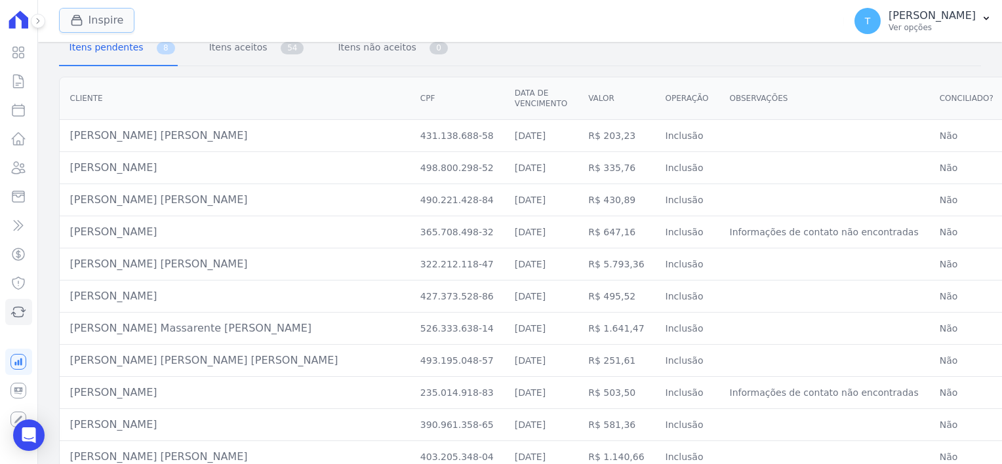
click at [94, 16] on button "Inspire" at bounding box center [97, 20] width 76 height 25
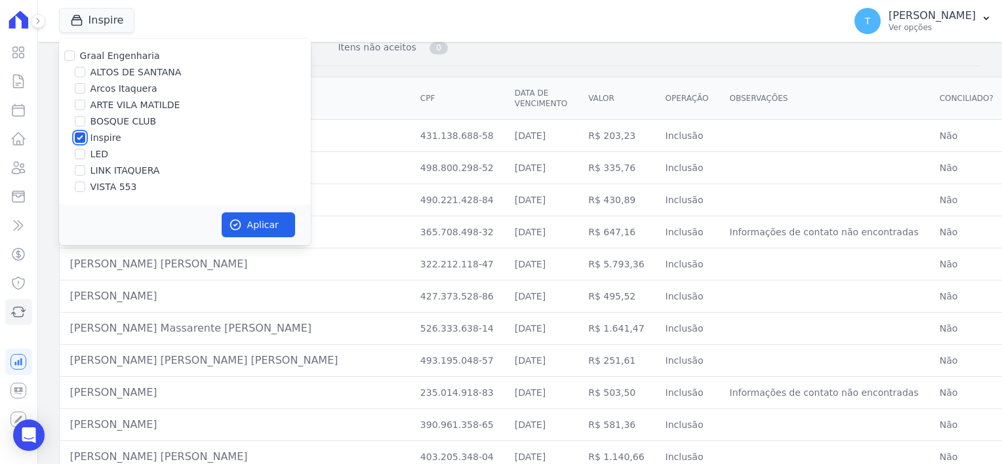
click at [81, 135] on input "Inspire" at bounding box center [80, 137] width 10 height 10
checkbox input "false"
click at [77, 168] on input "LINK ITAQUERA" at bounding box center [80, 170] width 10 height 10
checkbox input "true"
click at [244, 225] on button "Aplicar" at bounding box center [258, 224] width 73 height 25
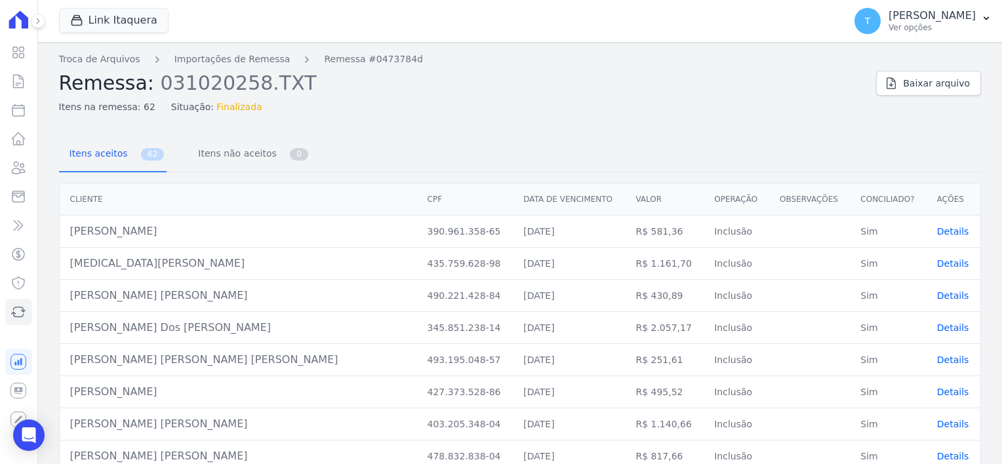
scroll to position [0, 0]
click at [225, 157] on span "Itens não aceitos" at bounding box center [234, 153] width 88 height 26
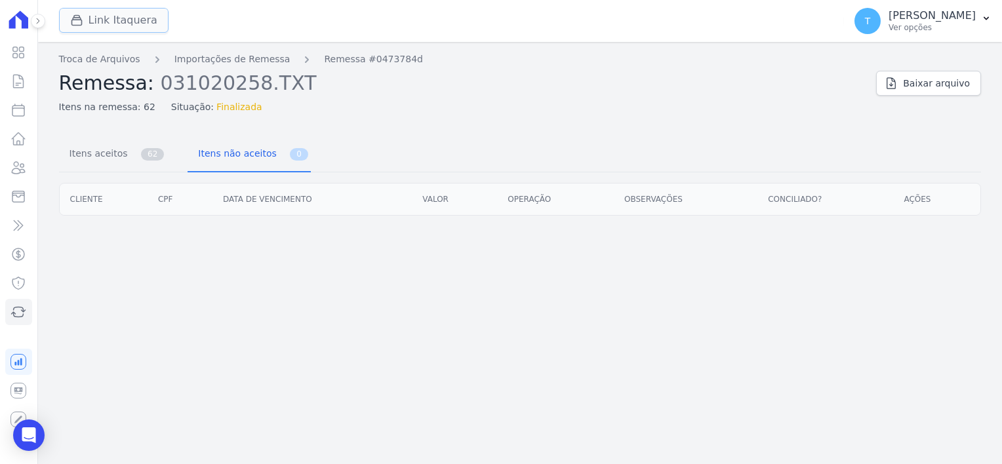
click at [139, 15] on button "Link Itaquera" at bounding box center [113, 20] width 109 height 25
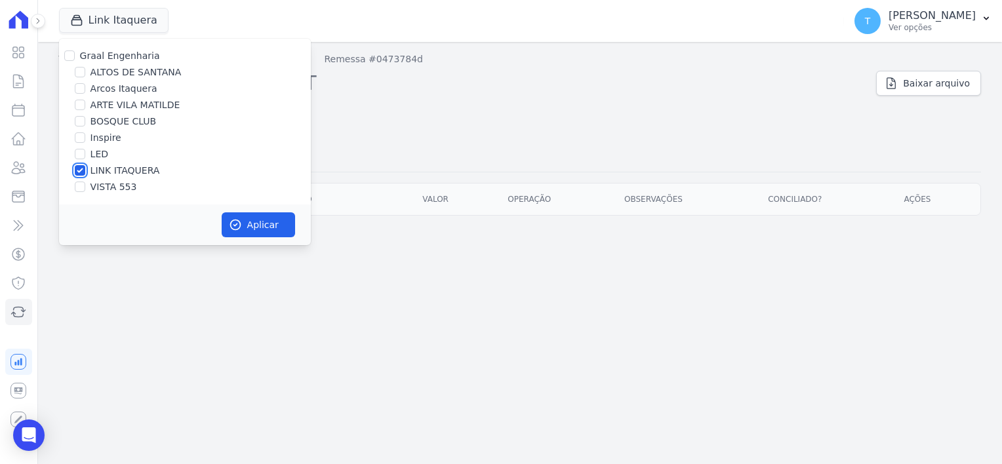
click at [80, 169] on input "LINK ITAQUERA" at bounding box center [80, 170] width 10 height 10
checkbox input "false"
click at [81, 136] on input "Inspire" at bounding box center [80, 137] width 10 height 10
checkbox input "true"
click at [250, 227] on button "Aplicar" at bounding box center [258, 224] width 73 height 25
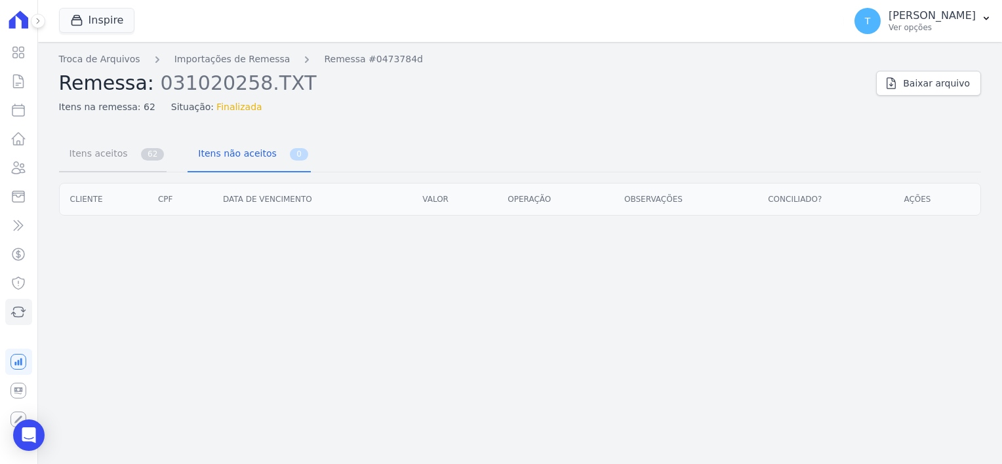
click at [102, 155] on span "Itens aceitos" at bounding box center [96, 153] width 69 height 26
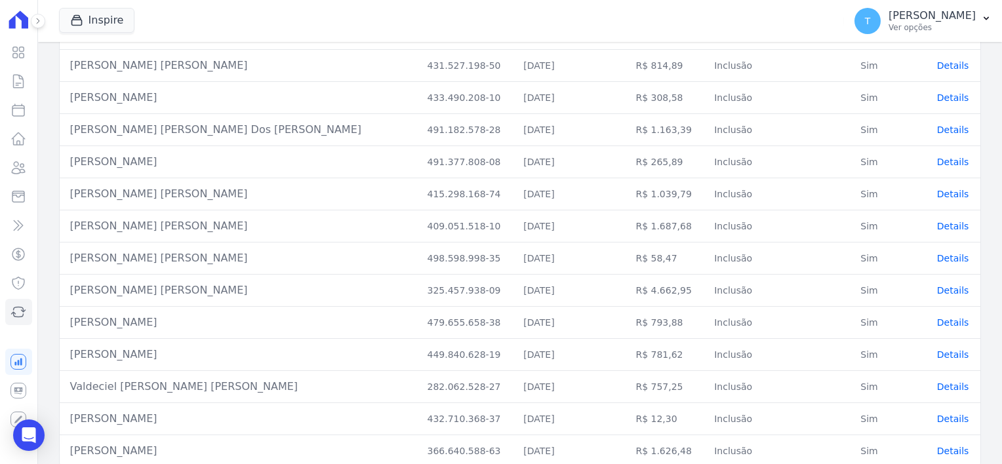
scroll to position [1745, 0]
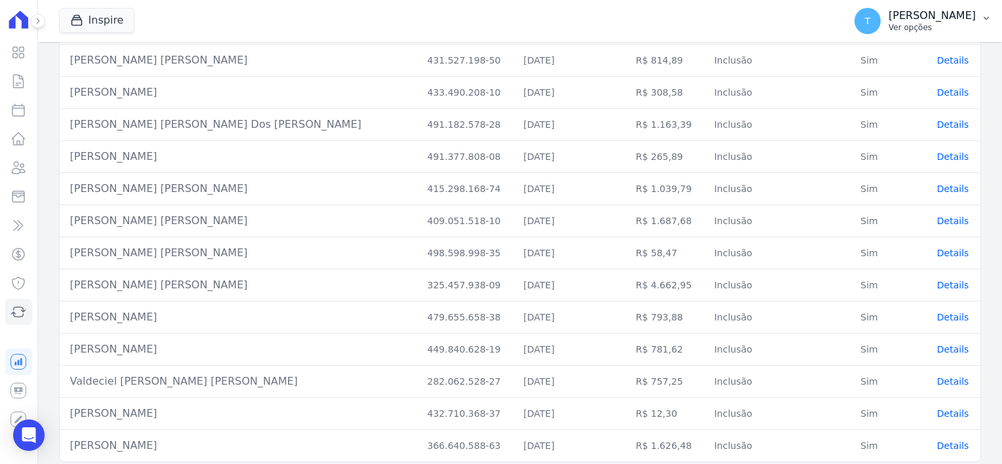
click at [986, 18] on icon "button" at bounding box center [986, 18] width 10 height 10
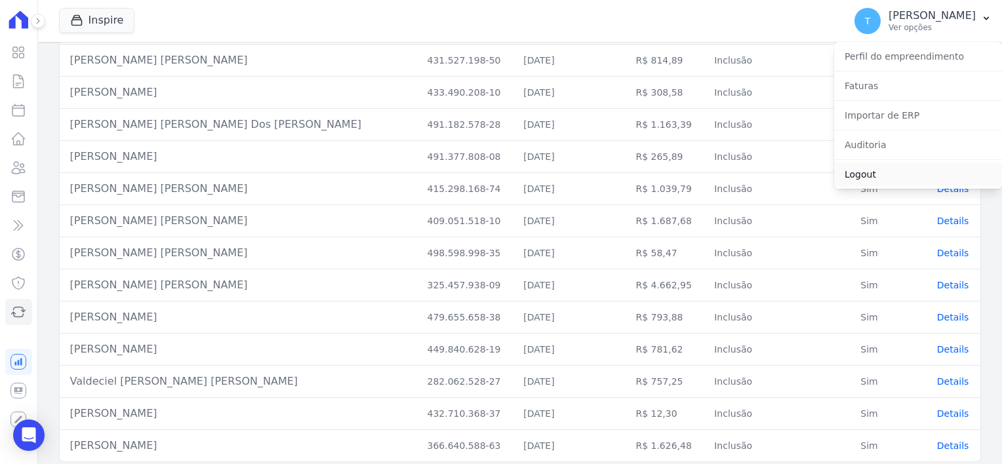
click at [868, 171] on link "Logout" at bounding box center [918, 175] width 168 height 24
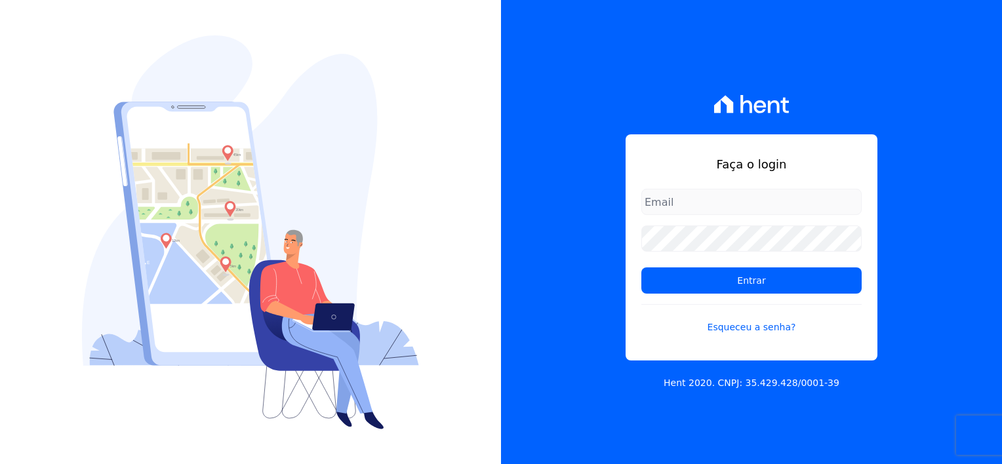
click at [709, 205] on input "email" at bounding box center [751, 202] width 220 height 26
type input "thayna@graalengenharia.com.br"
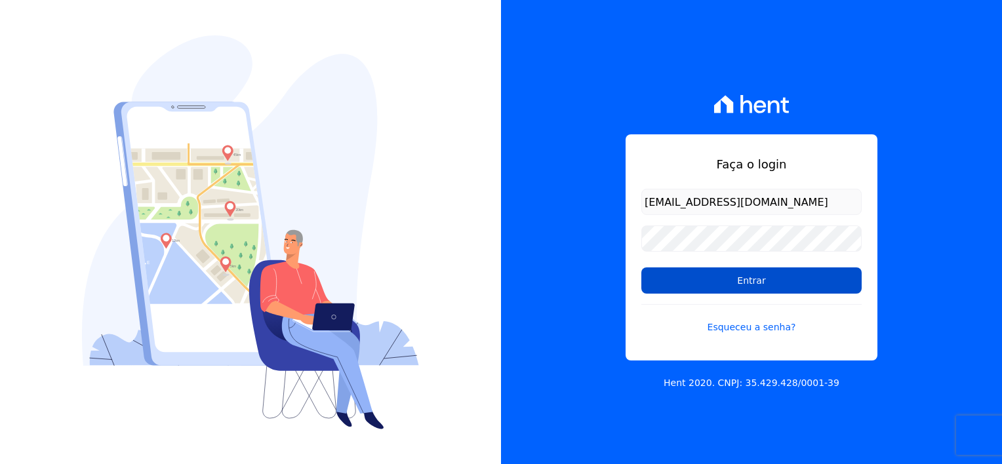
click at [757, 284] on input "Entrar" at bounding box center [751, 280] width 220 height 26
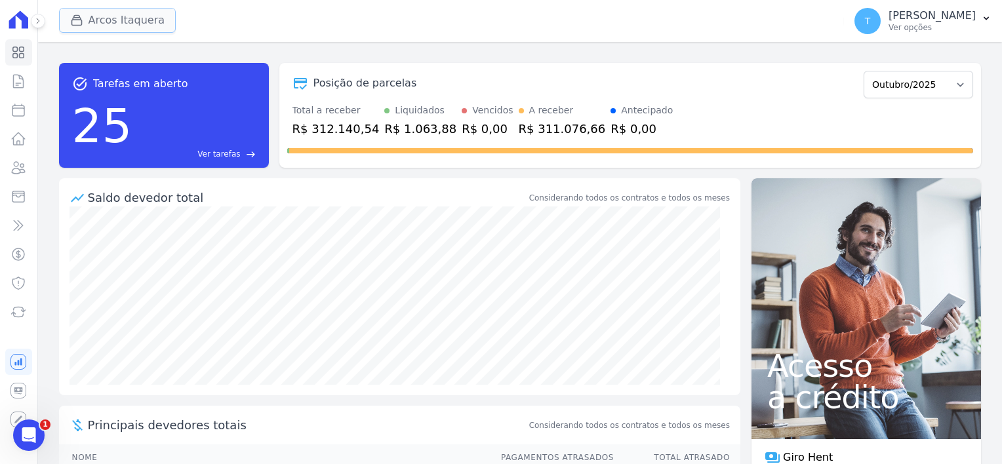
click at [97, 24] on button "Arcos Itaquera" at bounding box center [117, 20] width 117 height 25
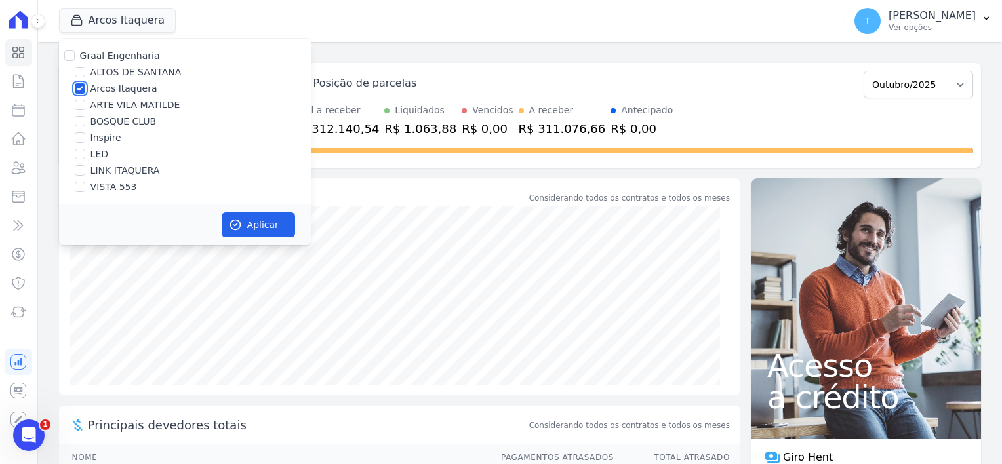
click at [79, 84] on input "Arcos Itaquera" at bounding box center [80, 88] width 10 height 10
checkbox input "false"
click at [75, 118] on input "BOSQUE CLUB" at bounding box center [80, 121] width 10 height 10
checkbox input "true"
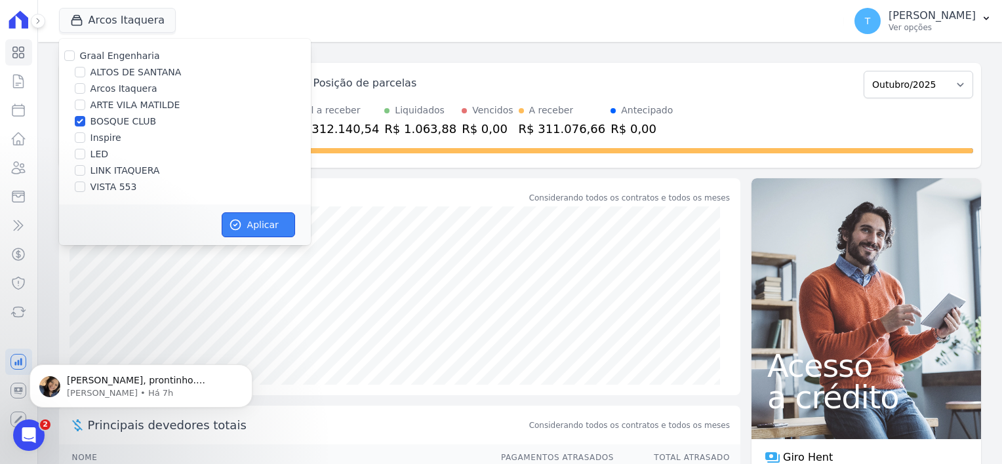
click at [241, 227] on icon "button" at bounding box center [235, 224] width 13 height 13
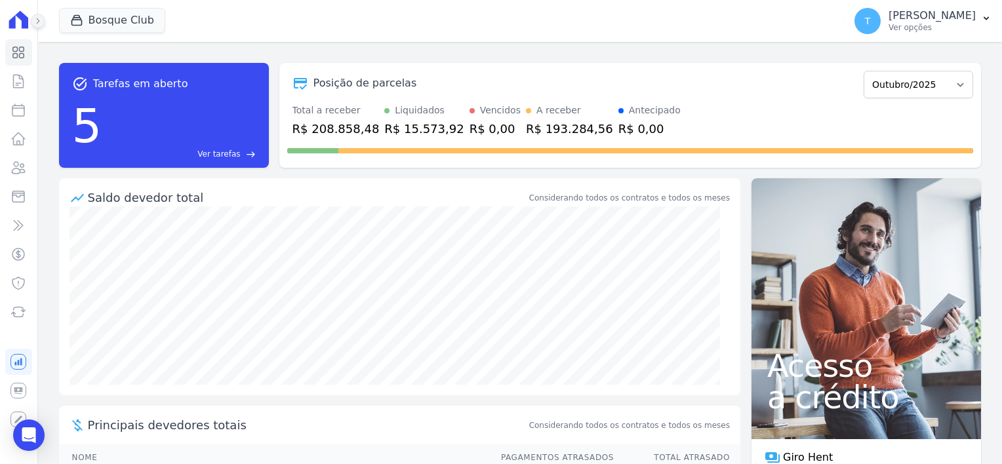
click at [41, 20] on icon at bounding box center [38, 21] width 8 height 8
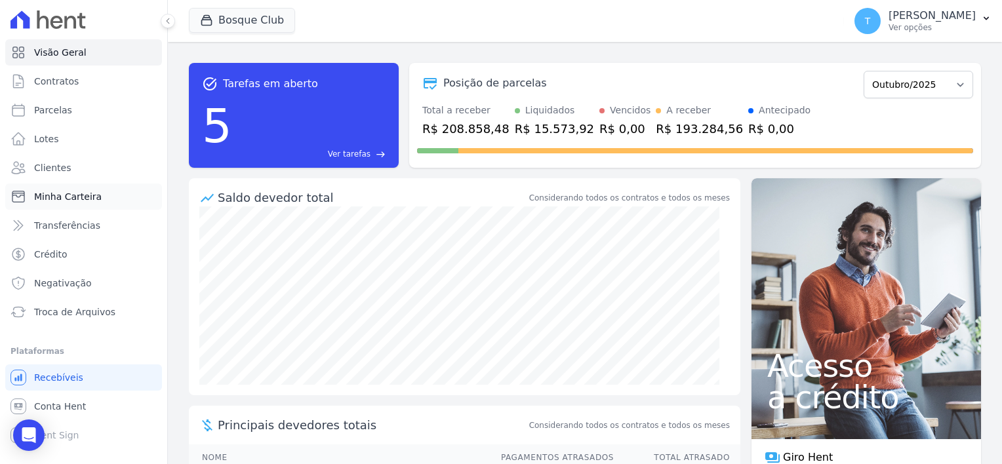
click at [84, 192] on span "Minha Carteira" at bounding box center [68, 196] width 68 height 13
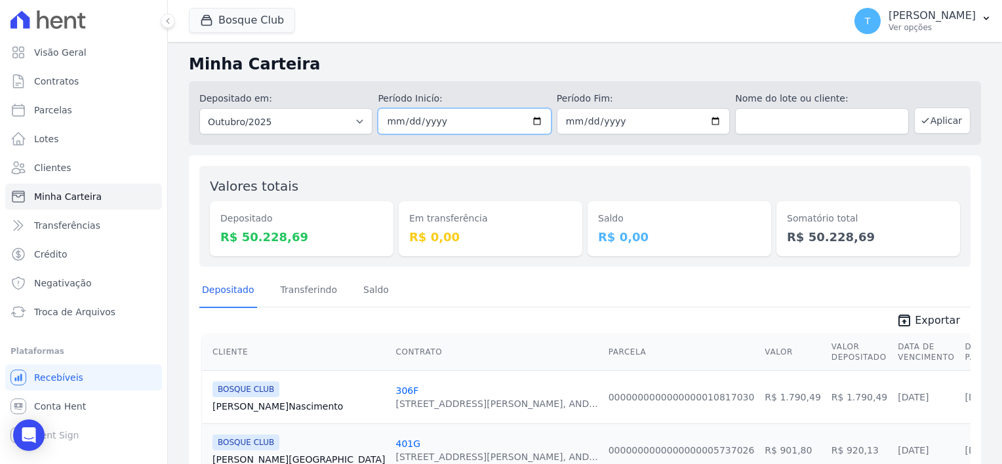
click at [544, 126] on input "[DATE]" at bounding box center [464, 121] width 173 height 26
click at [536, 121] on input "[DATE]" at bounding box center [464, 121] width 173 height 26
type input "[DATE]"
click at [712, 122] on input "[DATE]" at bounding box center [642, 121] width 173 height 26
type input "[DATE]"
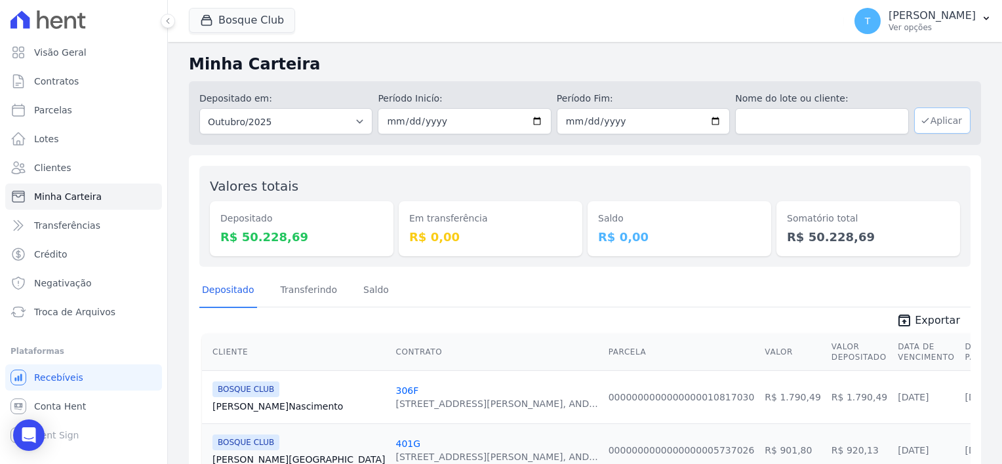
click at [943, 124] on button "Aplicar" at bounding box center [942, 120] width 56 height 26
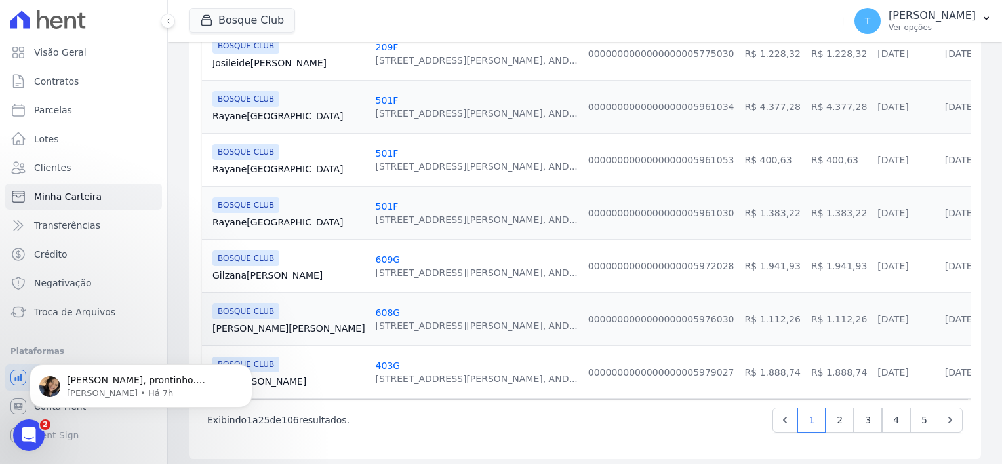
scroll to position [1300, 0]
click at [836, 421] on link "2" at bounding box center [839, 419] width 28 height 25
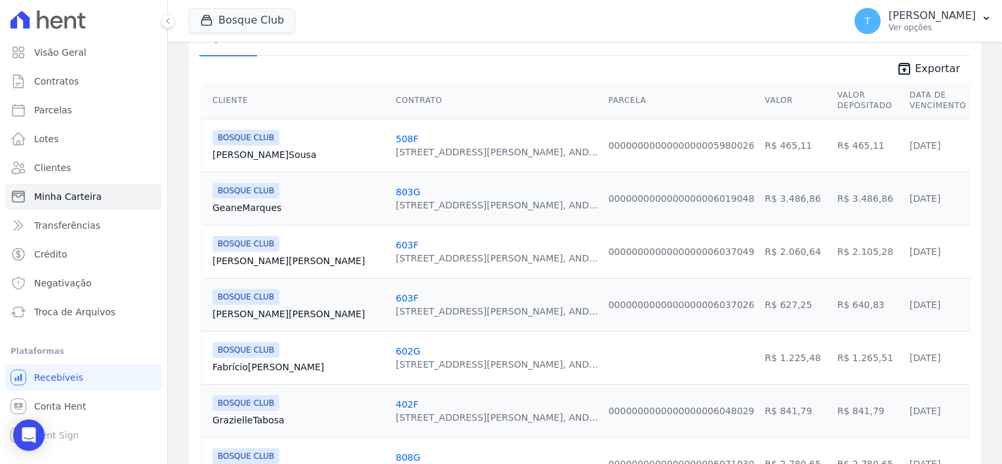
scroll to position [262, 0]
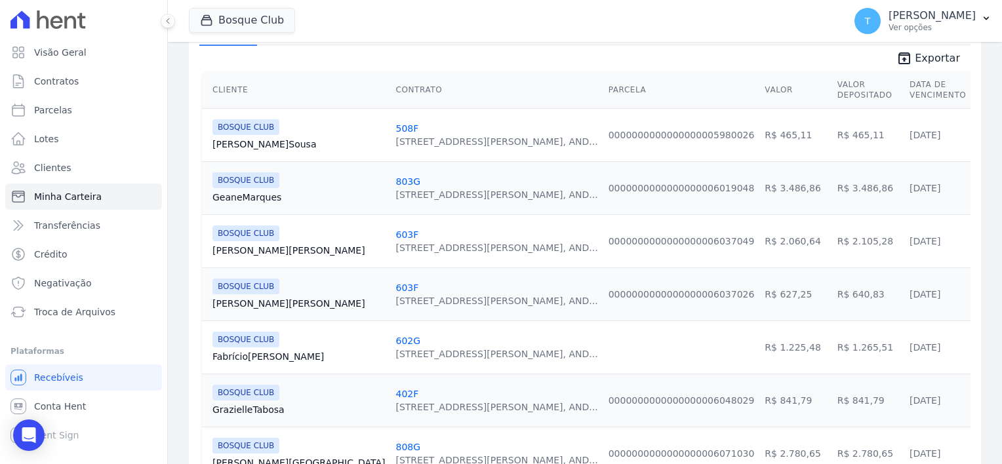
click at [262, 358] on link "Fabrício Santos" at bounding box center [298, 356] width 172 height 13
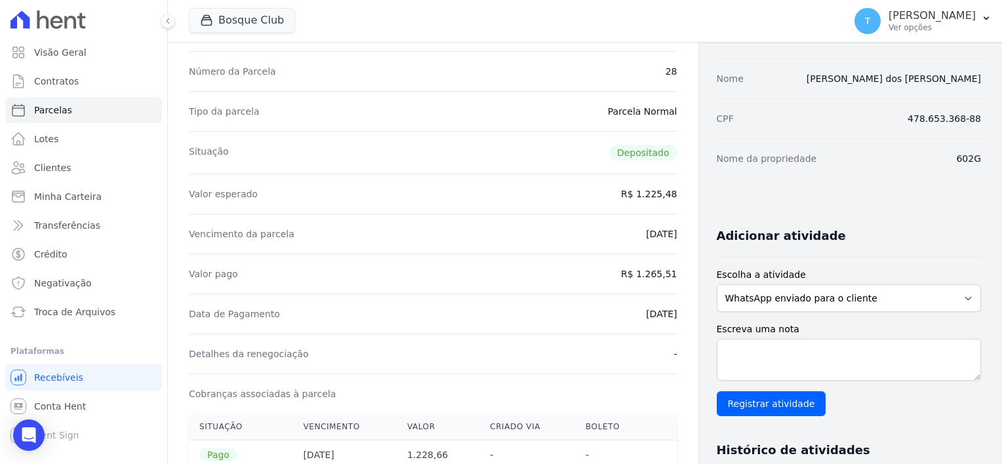
scroll to position [66, 0]
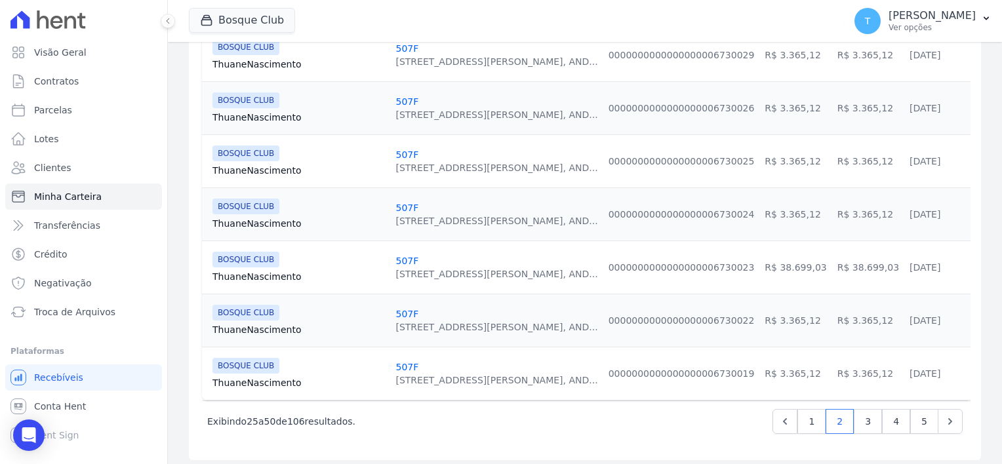
scroll to position [1300, 0]
click at [859, 414] on link "3" at bounding box center [867, 419] width 28 height 25
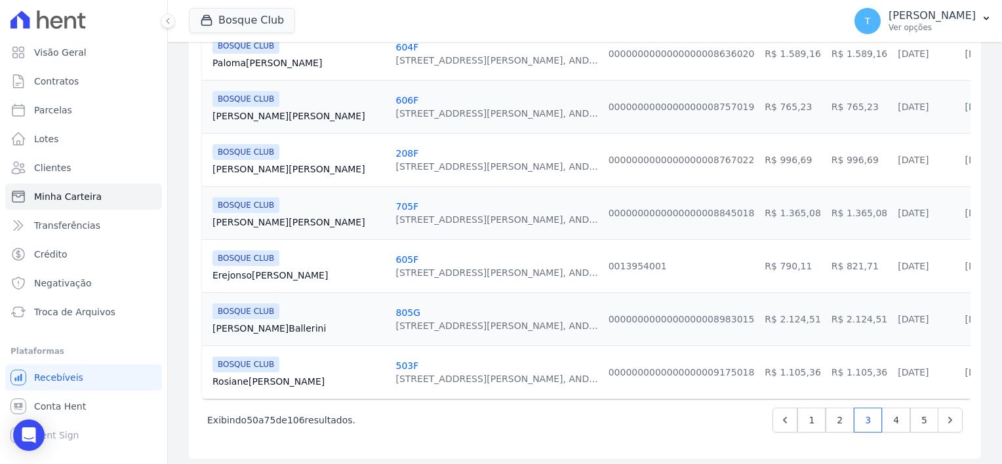
scroll to position [1300, 0]
click at [886, 417] on link "4" at bounding box center [896, 419] width 28 height 25
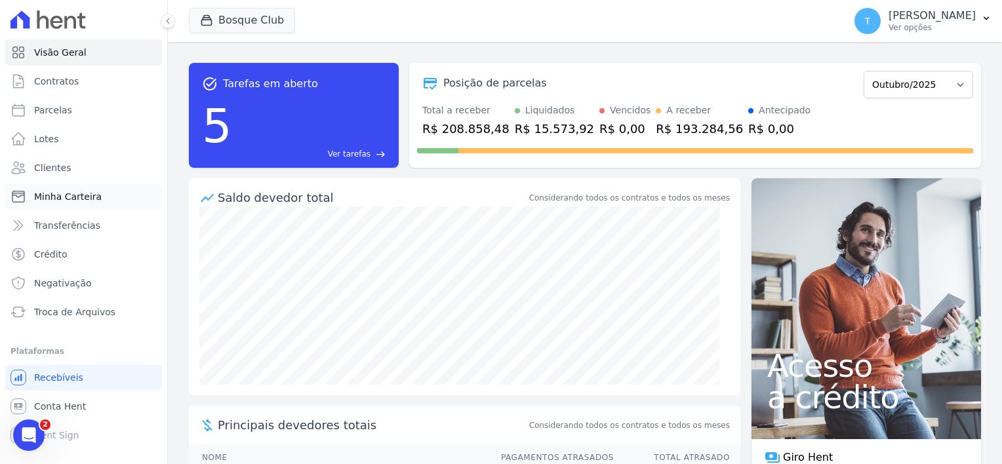
click at [71, 194] on span "Minha Carteira" at bounding box center [68, 196] width 68 height 13
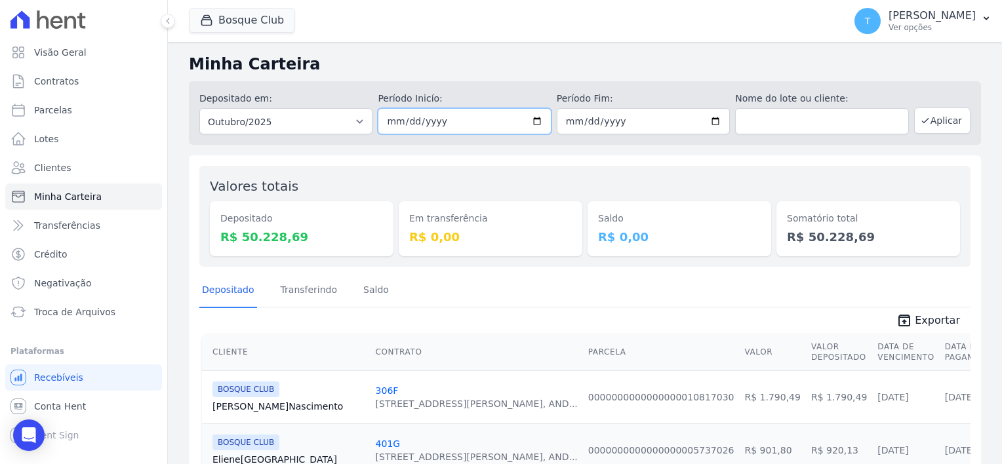
click at [534, 115] on input "[DATE]" at bounding box center [464, 121] width 173 height 26
click at [534, 125] on input "2025-10-01" at bounding box center [464, 121] width 173 height 26
type input "[DATE]"
click at [709, 124] on input "2025-10-31" at bounding box center [642, 121] width 173 height 26
type input "[DATE]"
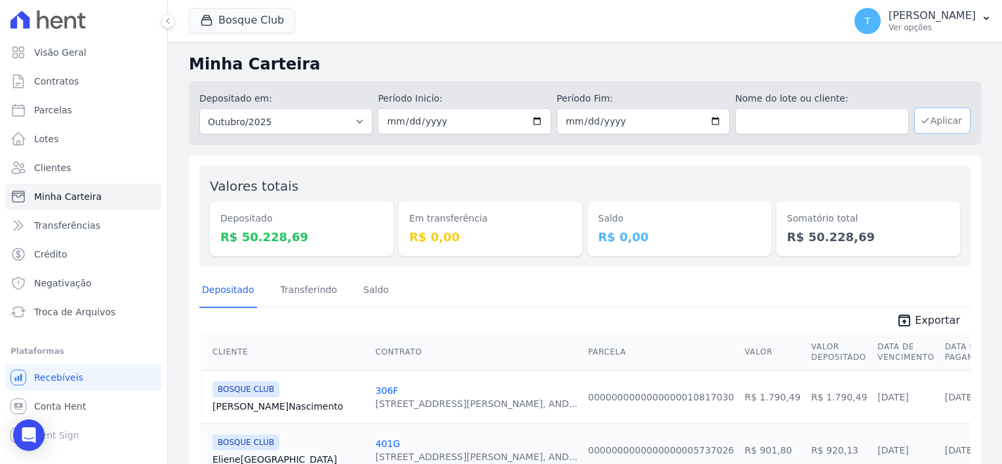
click at [939, 113] on button "Aplicar" at bounding box center [942, 120] width 56 height 26
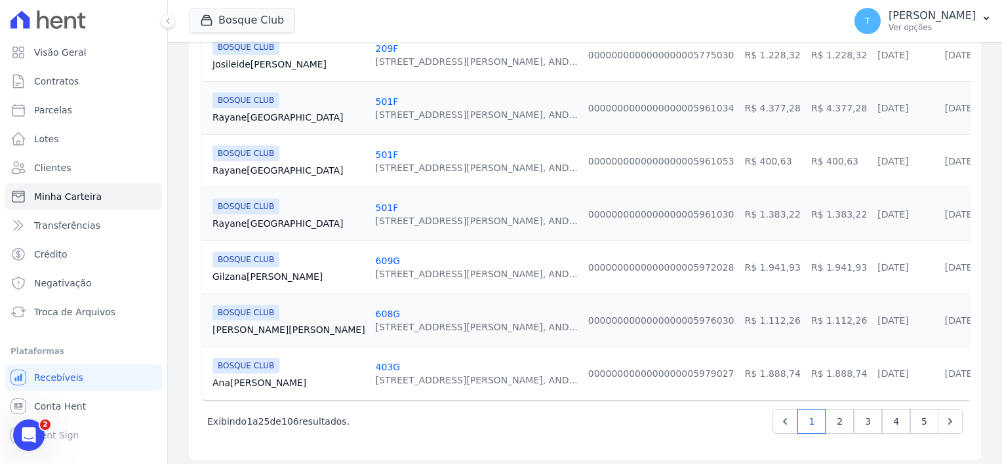
scroll to position [1300, 0]
click at [834, 417] on link "2" at bounding box center [839, 419] width 28 height 25
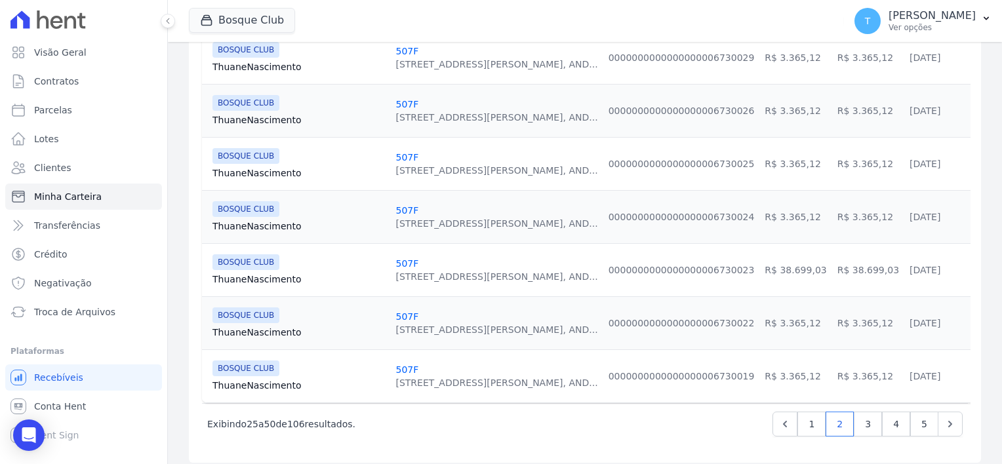
scroll to position [1300, 0]
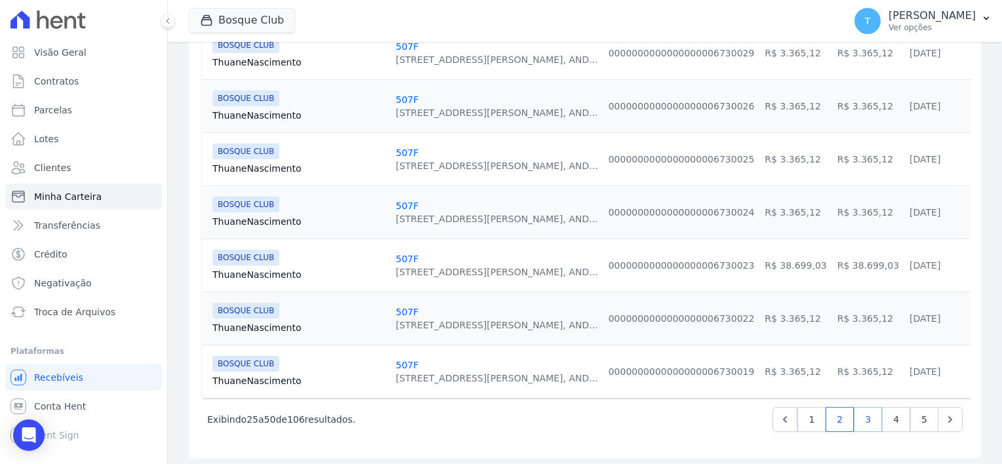
click at [862, 414] on link "3" at bounding box center [867, 419] width 28 height 25
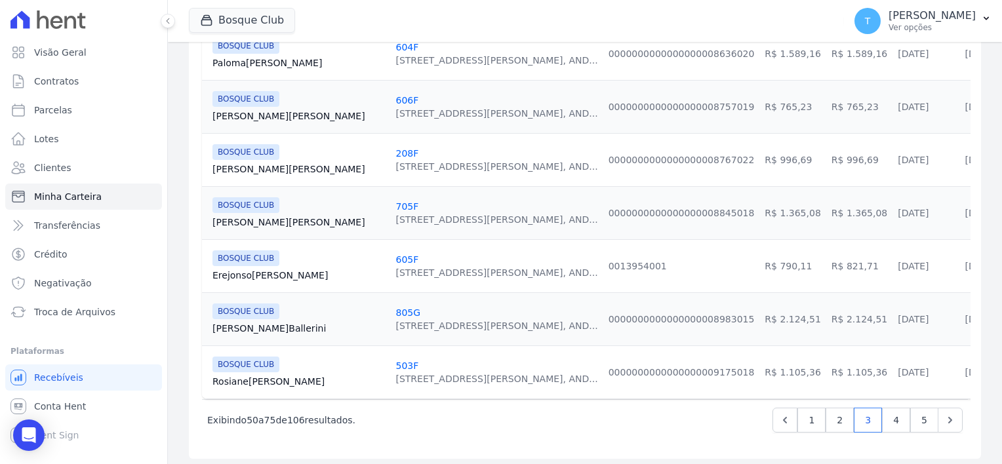
scroll to position [1300, 0]
click at [889, 414] on link "4" at bounding box center [896, 419] width 28 height 25
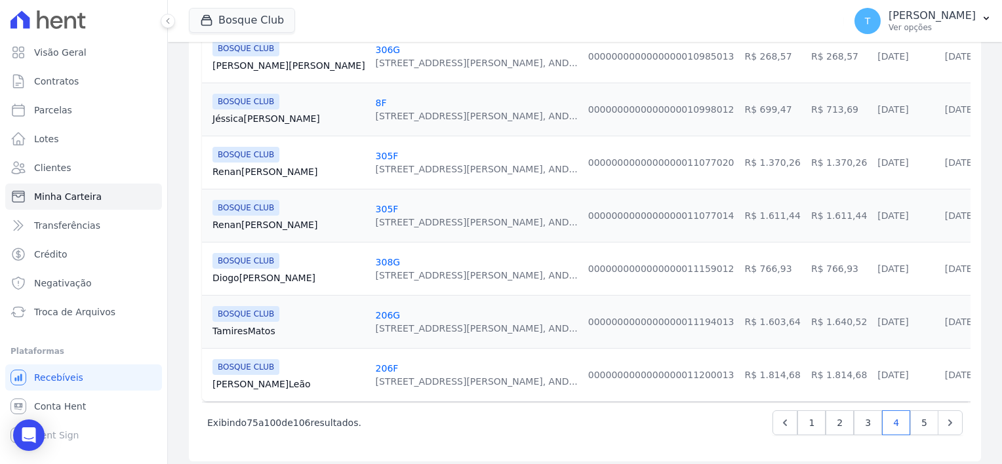
scroll to position [1300, 0]
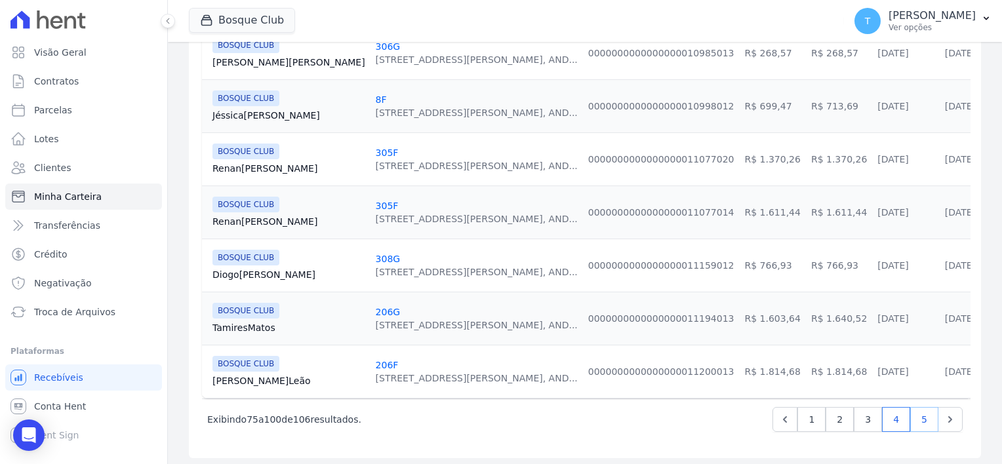
click at [915, 417] on link "5" at bounding box center [924, 419] width 28 height 25
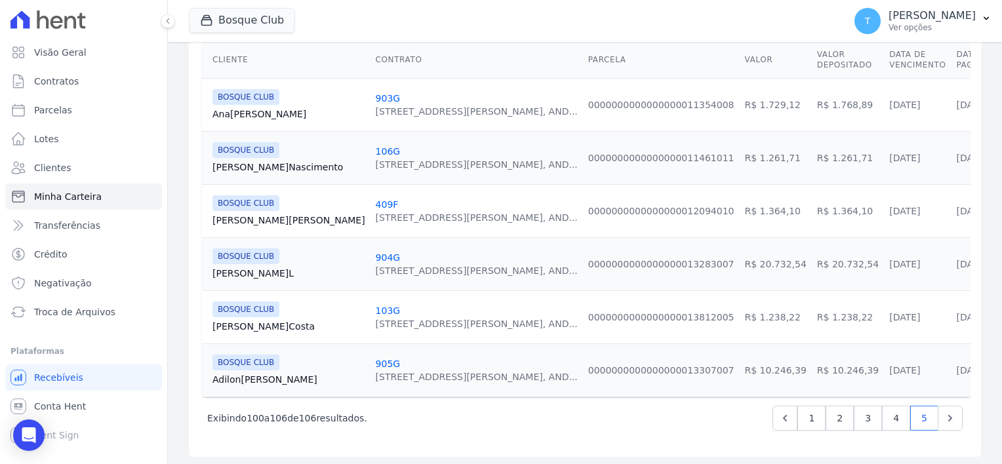
scroll to position [294, 0]
click at [803, 417] on link "1" at bounding box center [811, 416] width 28 height 25
click at [254, 18] on button "Bosque Club" at bounding box center [242, 20] width 106 height 25
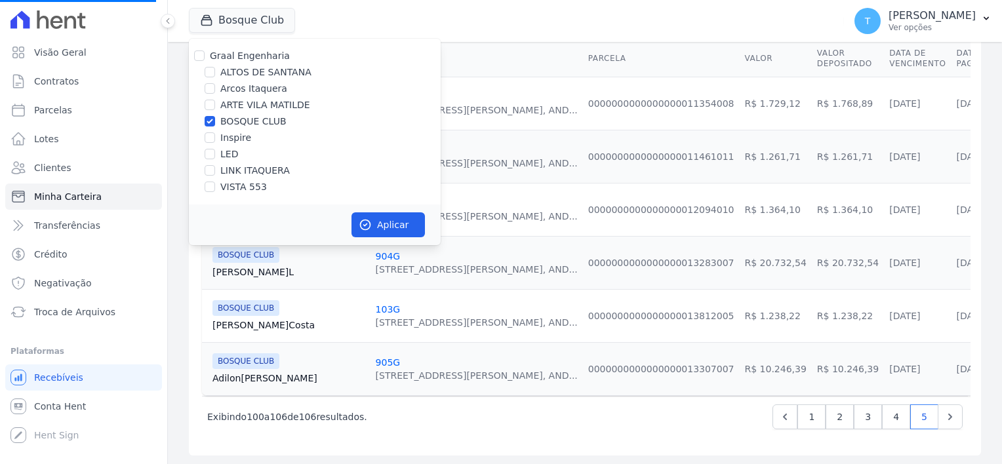
click at [435, 22] on div "Bosque Club Graal Engenharia [GEOGRAPHIC_DATA][PERSON_NAME] Itaquera ARTE [GEOG…" at bounding box center [514, 20] width 650 height 43
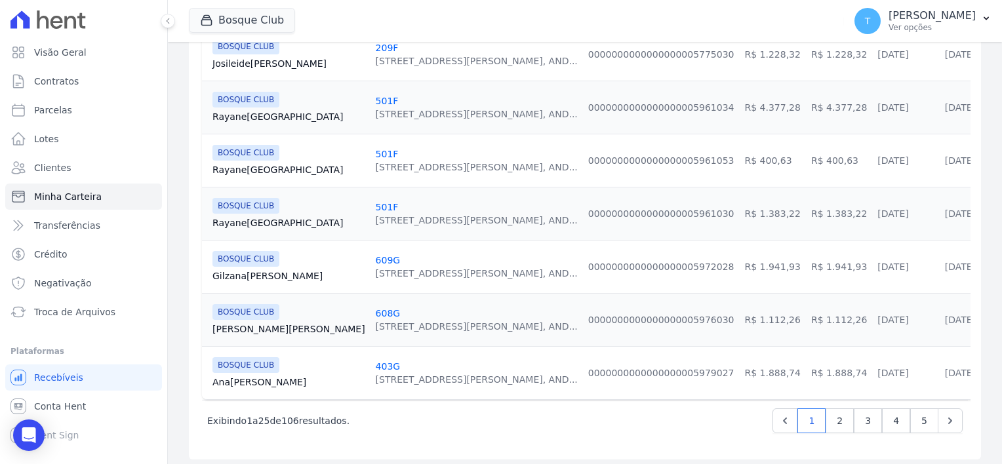
scroll to position [1300, 0]
click at [832, 422] on link "2" at bounding box center [839, 419] width 28 height 25
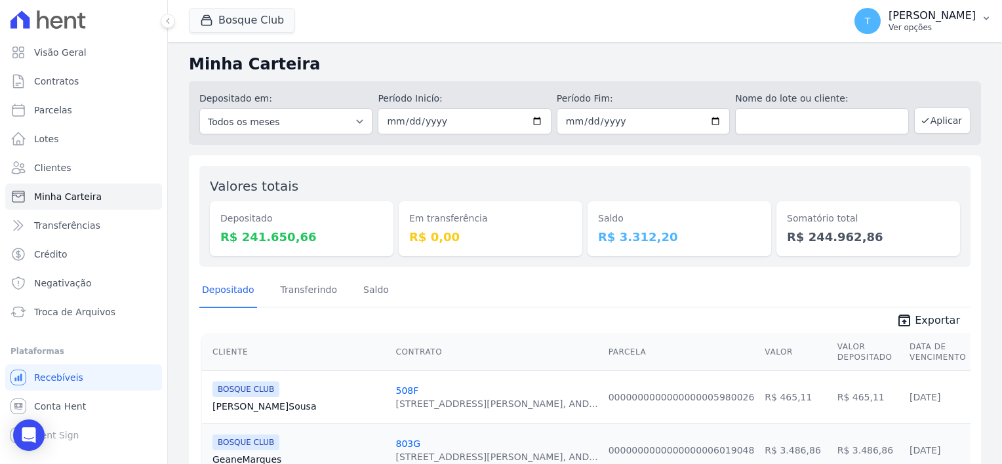
click at [987, 24] on button "T [PERSON_NAME] Ver opções" at bounding box center [923, 21] width 158 height 37
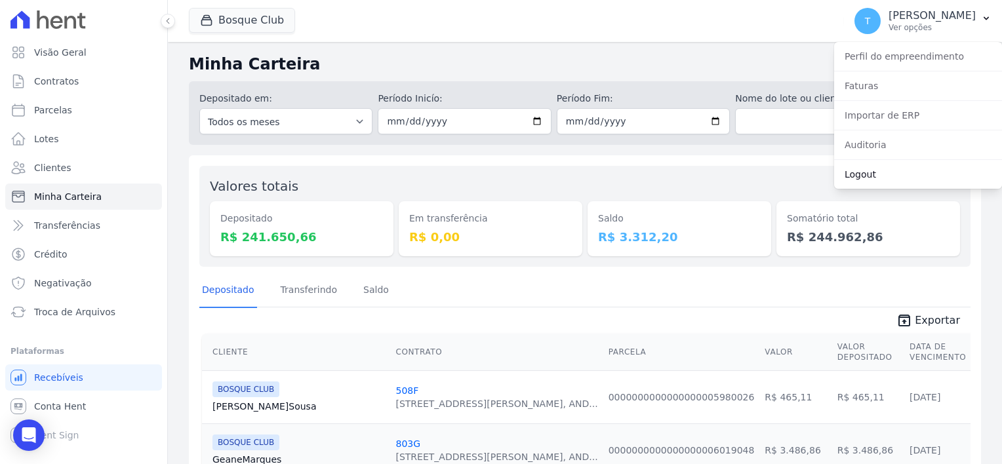
click at [865, 176] on link "Logout" at bounding box center [918, 175] width 168 height 24
